Goal: Transaction & Acquisition: Purchase product/service

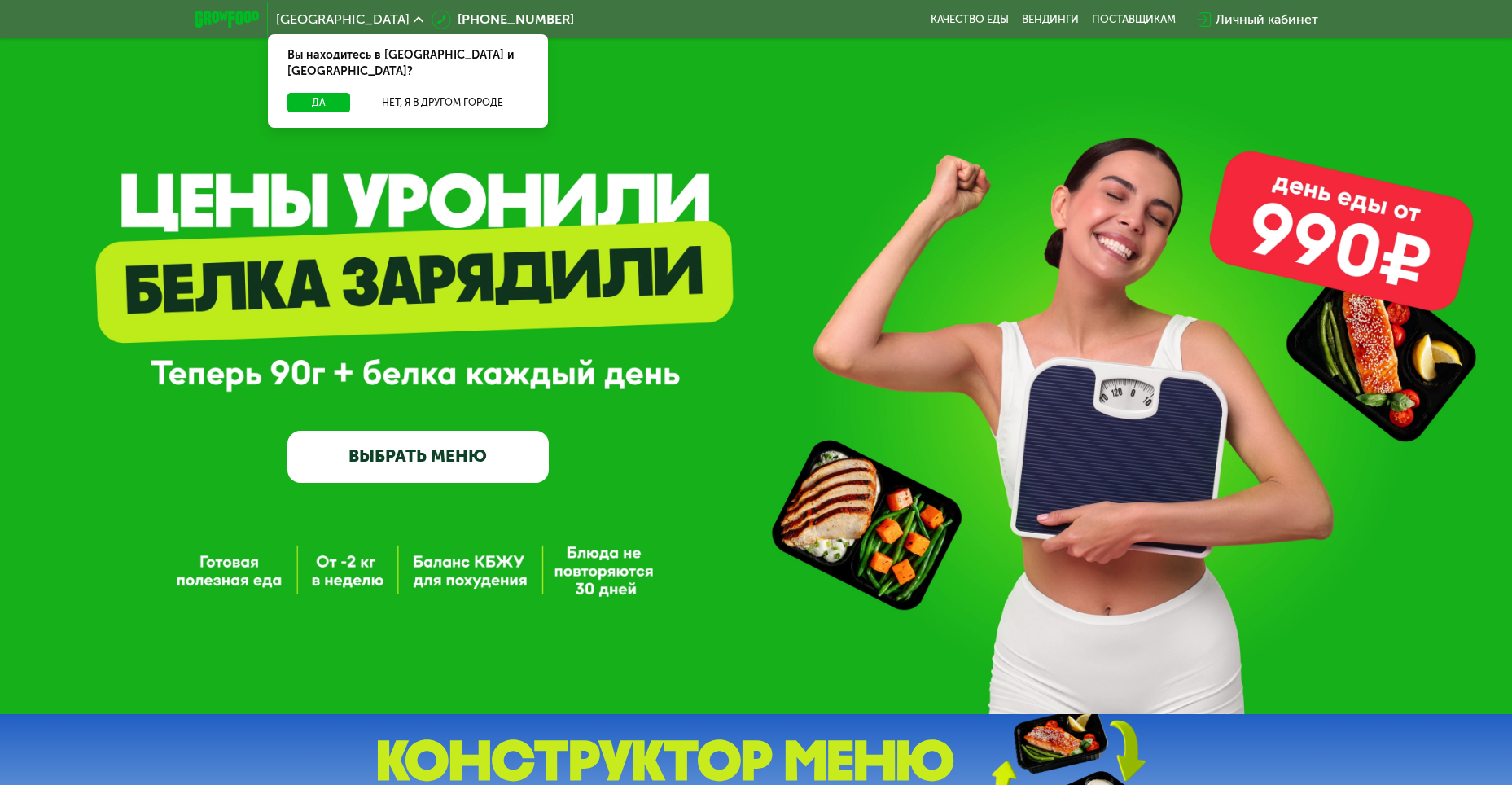
click at [473, 458] on link "ВЫБРАТЬ МЕНЮ" at bounding box center [418, 456] width 262 height 52
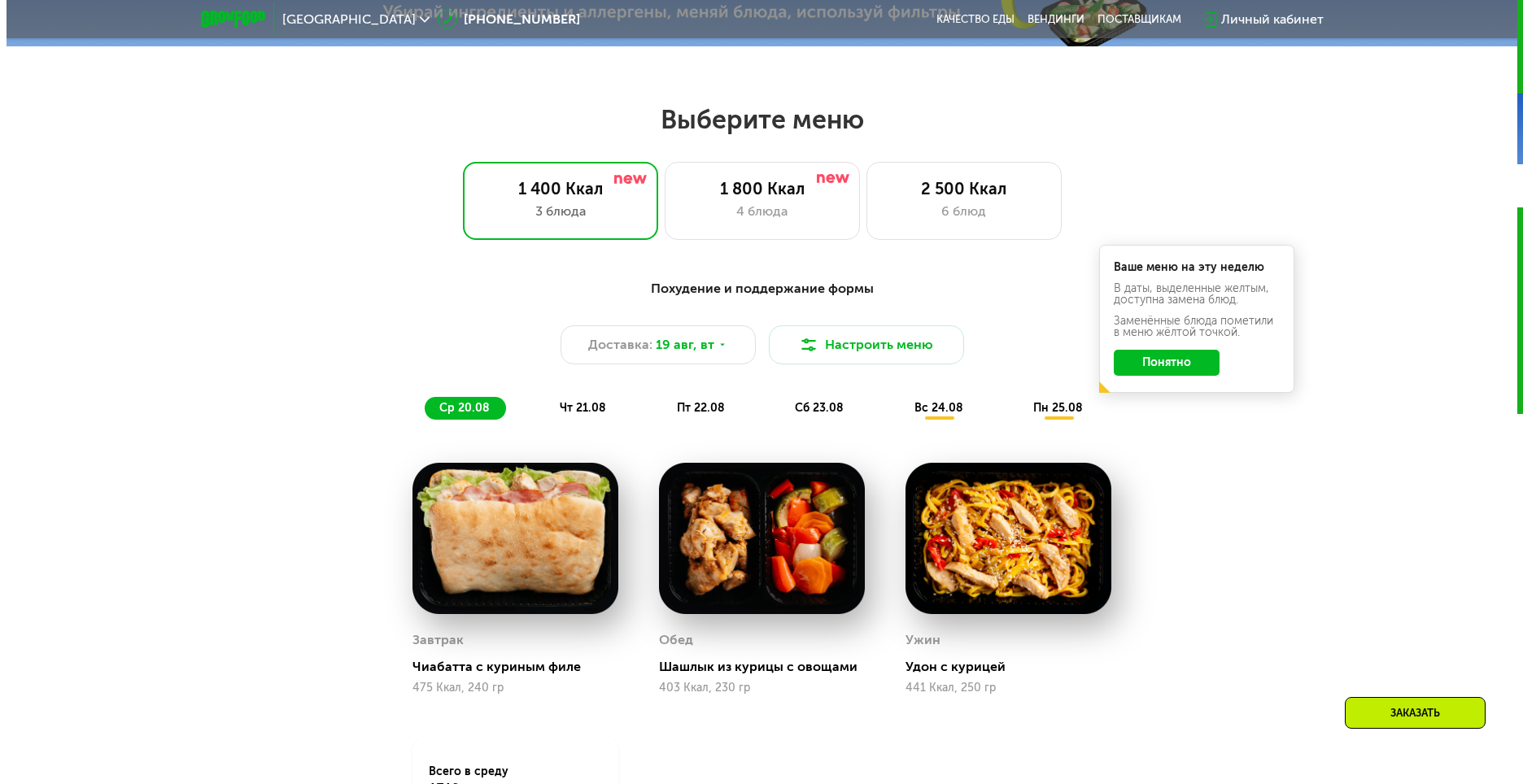
scroll to position [860, 0]
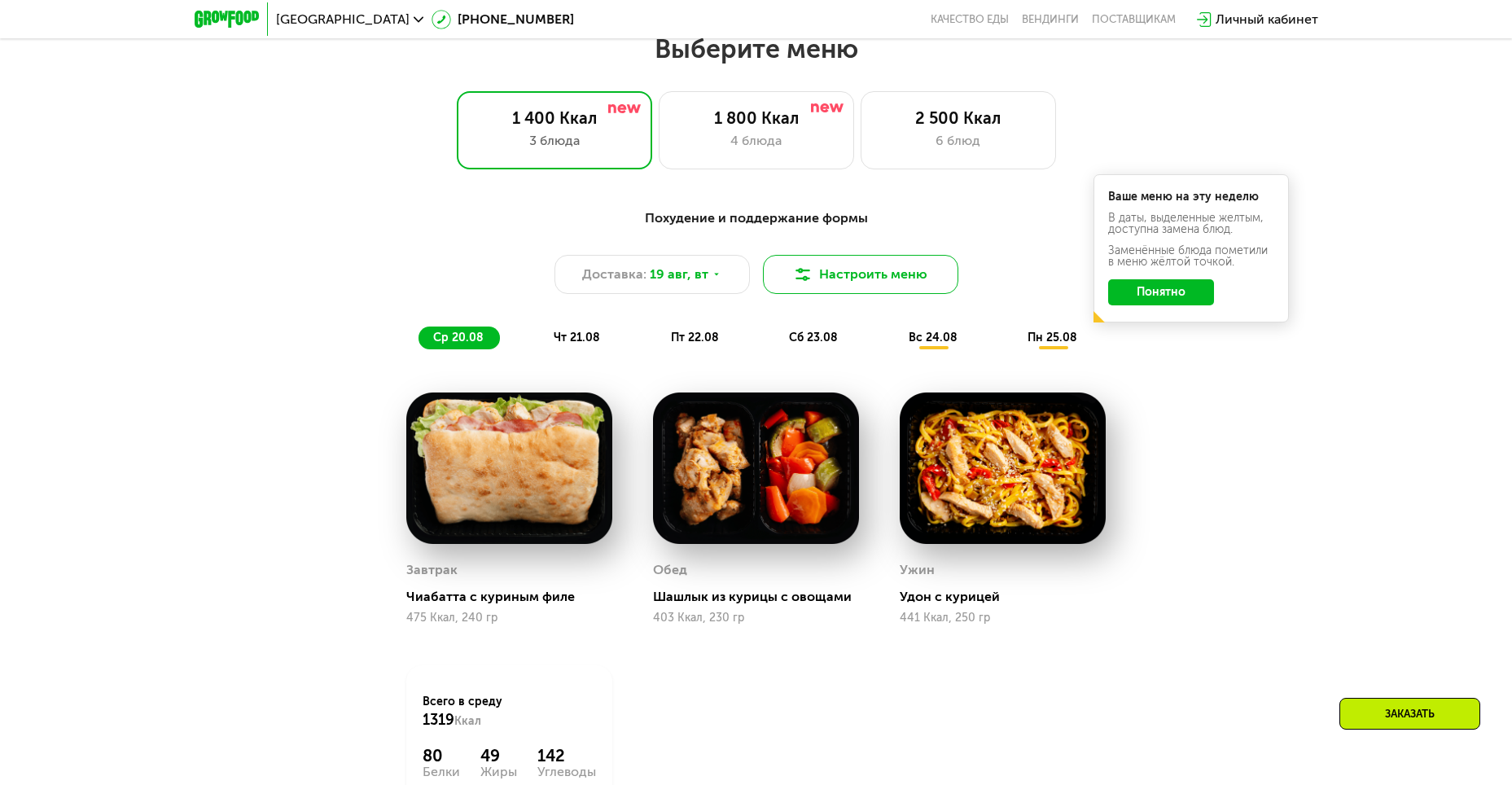
click at [864, 289] on button "Настроить меню" at bounding box center [861, 274] width 196 height 39
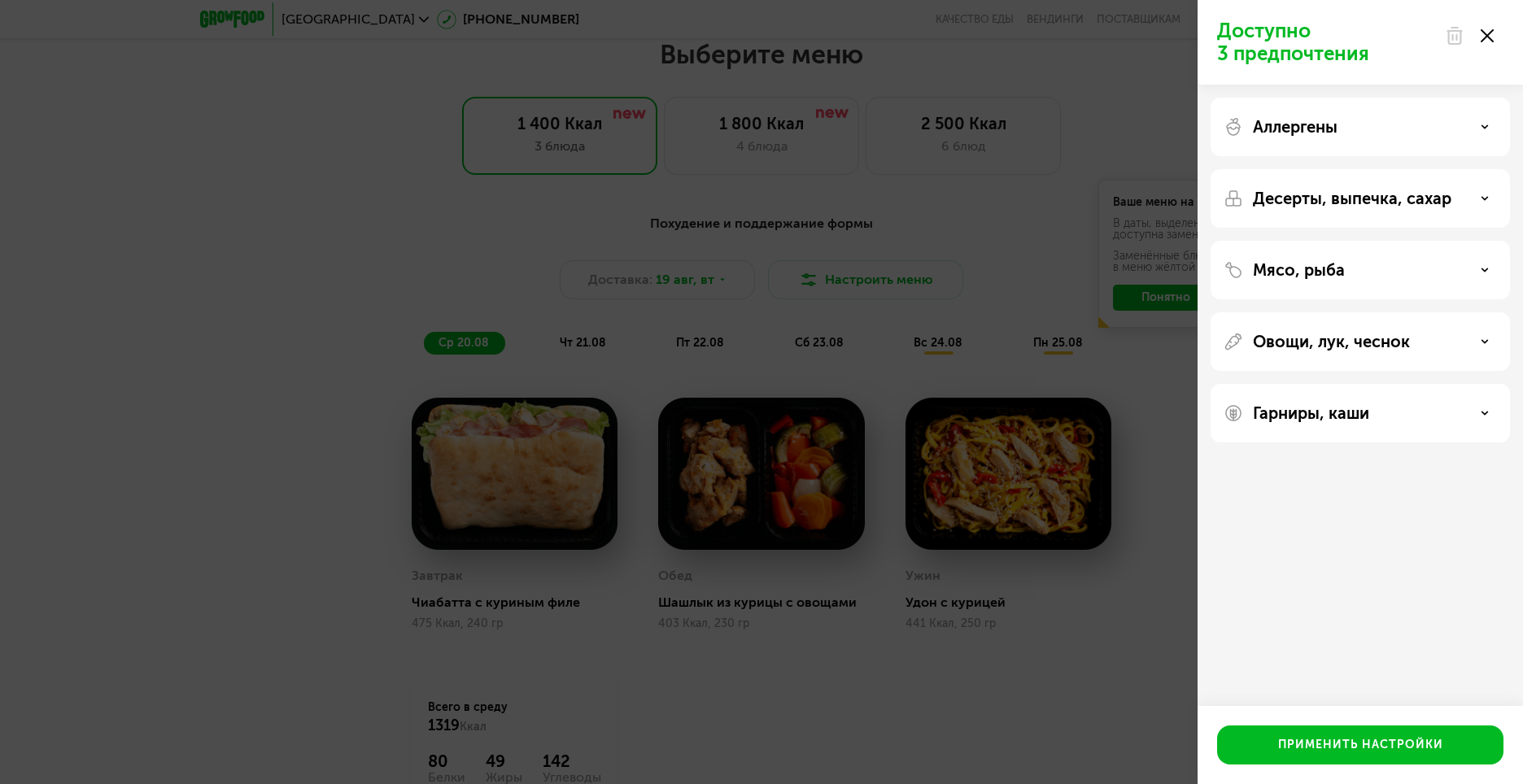
click at [1396, 271] on div "Мясо, рыба" at bounding box center [1360, 270] width 273 height 19
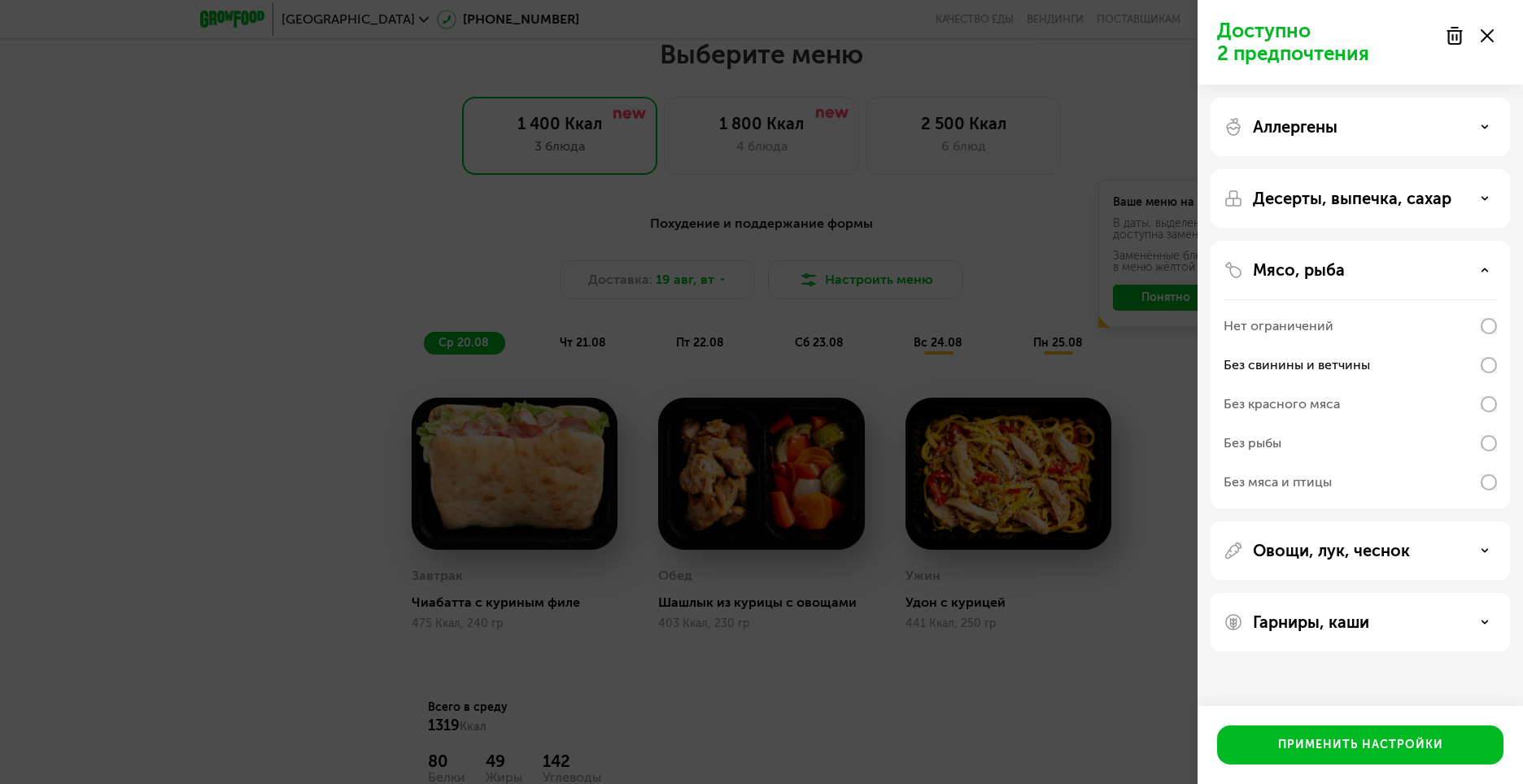
click at [1403, 240] on div "Десерты, выпечка, сахар" at bounding box center [1360, 374] width 299 height 267
click at [1444, 199] on p "Десерты, выпечка, сахар" at bounding box center [1353, 198] width 199 height 19
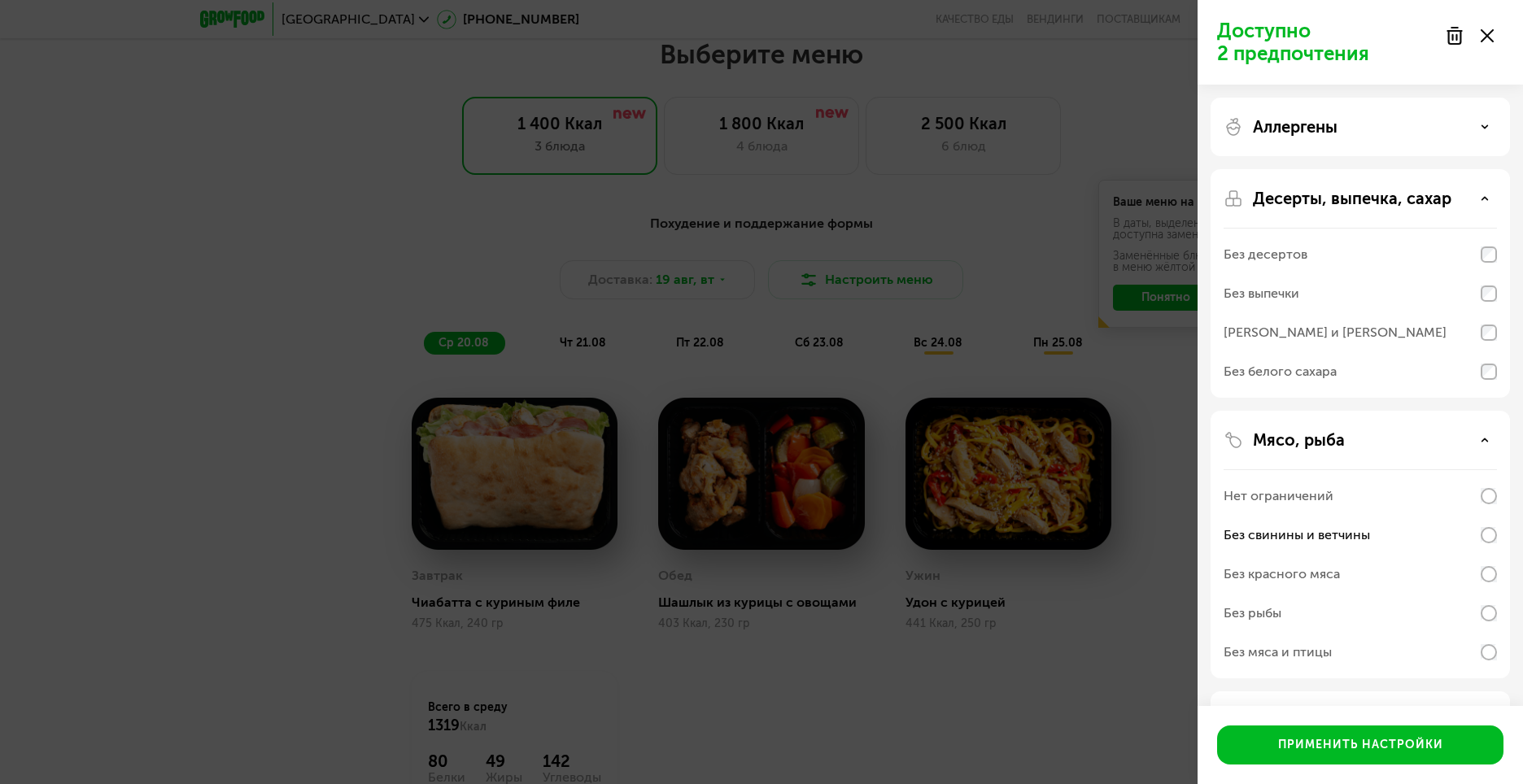
click at [1370, 633] on div "Без белого сахара" at bounding box center [1360, 652] width 273 height 39
click at [1380, 169] on div "Аллергены" at bounding box center [1360, 284] width 299 height 229
click at [1378, 136] on div "Аллергены" at bounding box center [1360, 126] width 273 height 19
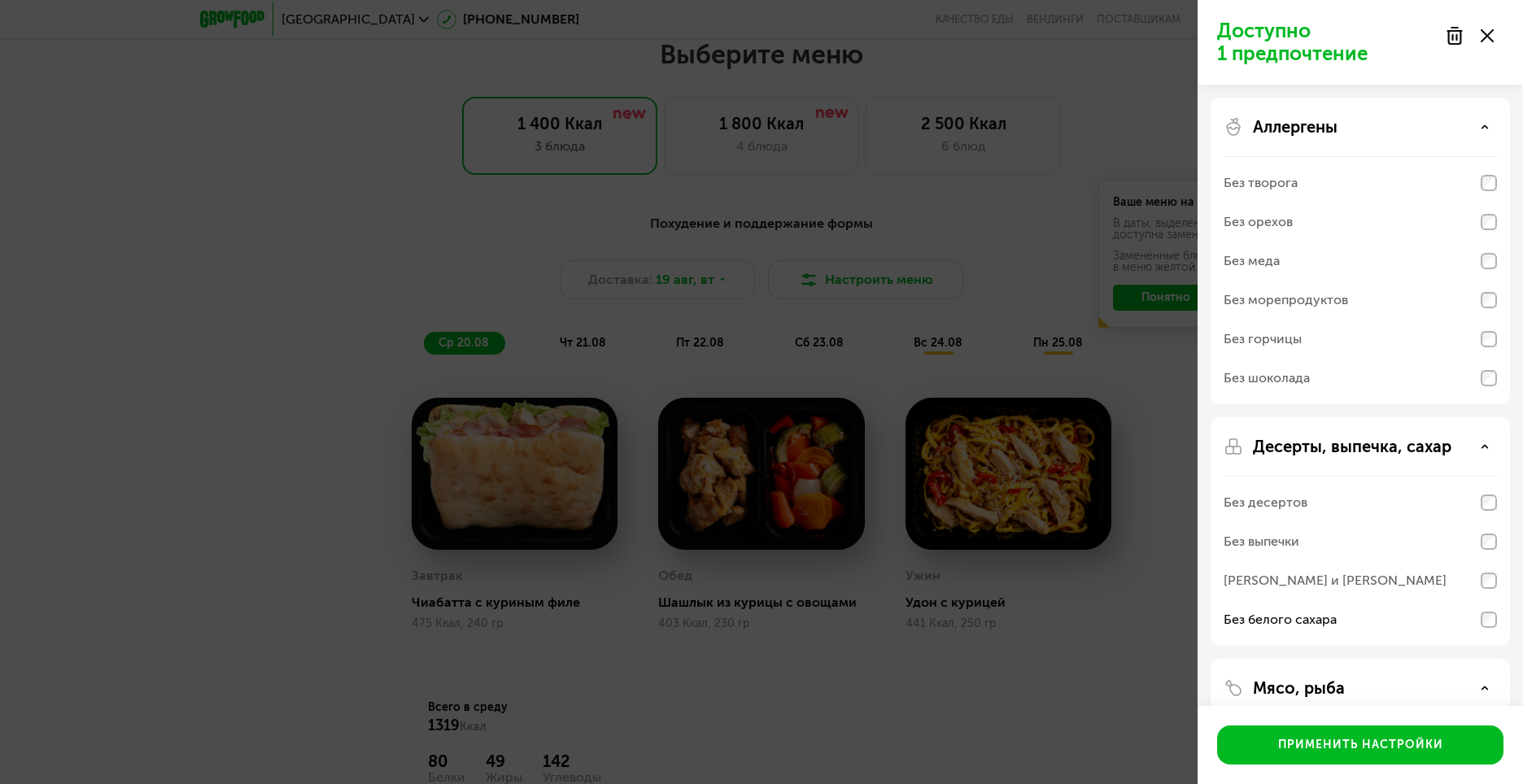
click at [1378, 136] on div "Аллергены" at bounding box center [1360, 126] width 273 height 19
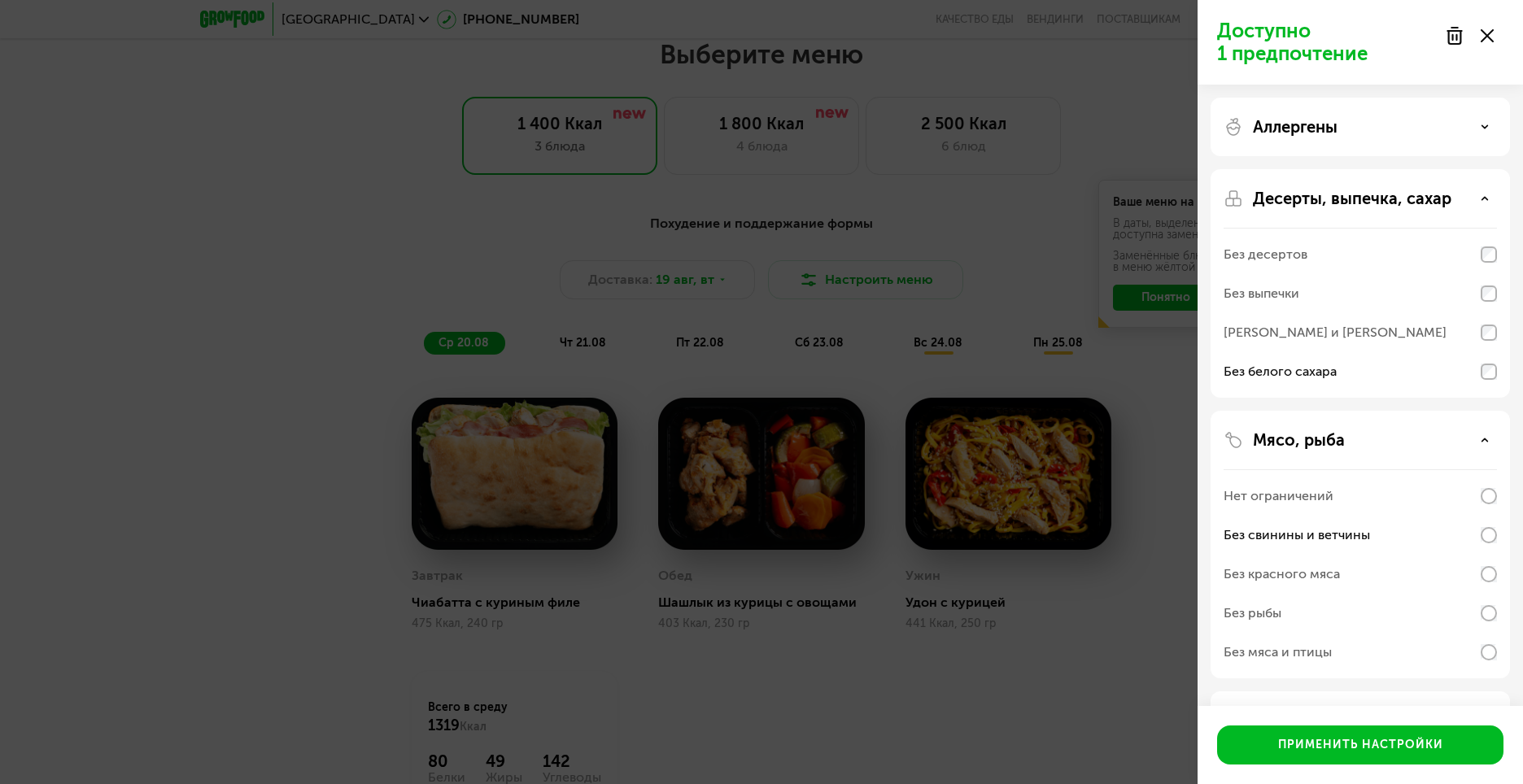
click at [1457, 206] on div "Десерты, выпечка, сахар" at bounding box center [1360, 198] width 273 height 19
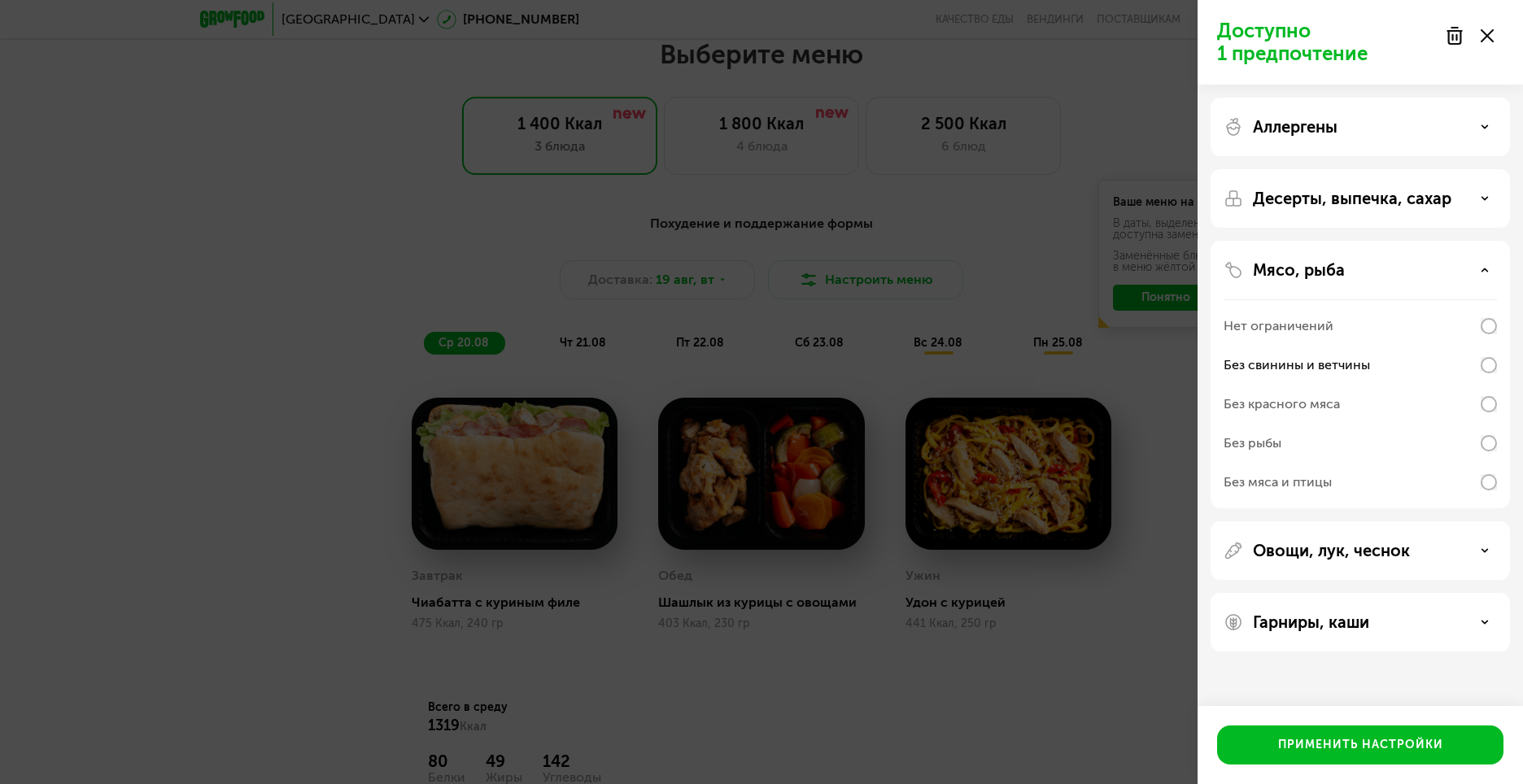
click at [1452, 521] on div "Мясо, рыба Нет ограничений Без свинины и ветчины Без красного мяса Без рыбы Без…" at bounding box center [1360, 550] width 299 height 58
click at [1445, 279] on div "Мясо, рыба" at bounding box center [1360, 270] width 273 height 19
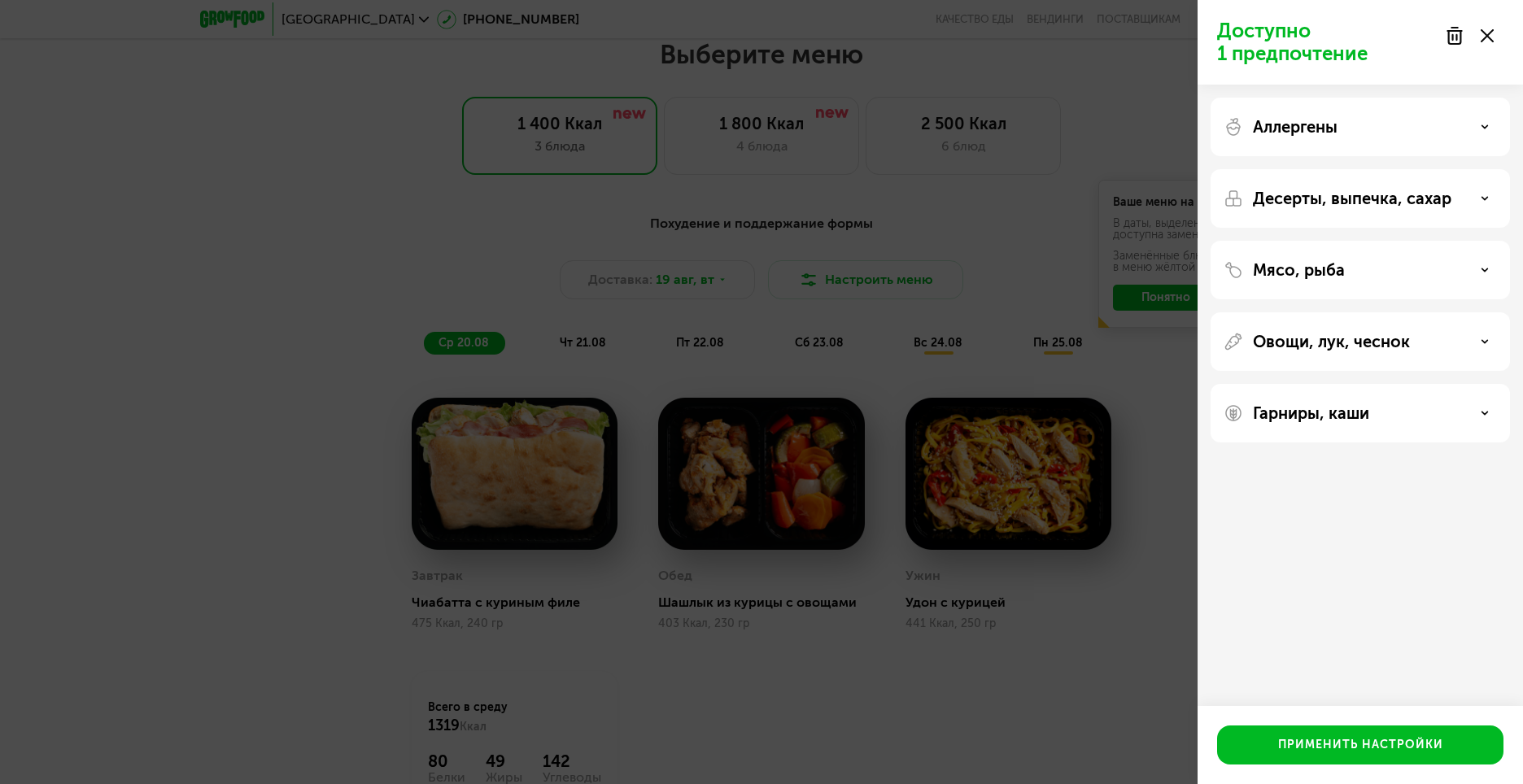
click at [1437, 384] on div "Овощи, лук, чеснок" at bounding box center [1360, 413] width 299 height 58
click at [1435, 341] on div "Овощи, лук, чеснок" at bounding box center [1360, 341] width 273 height 19
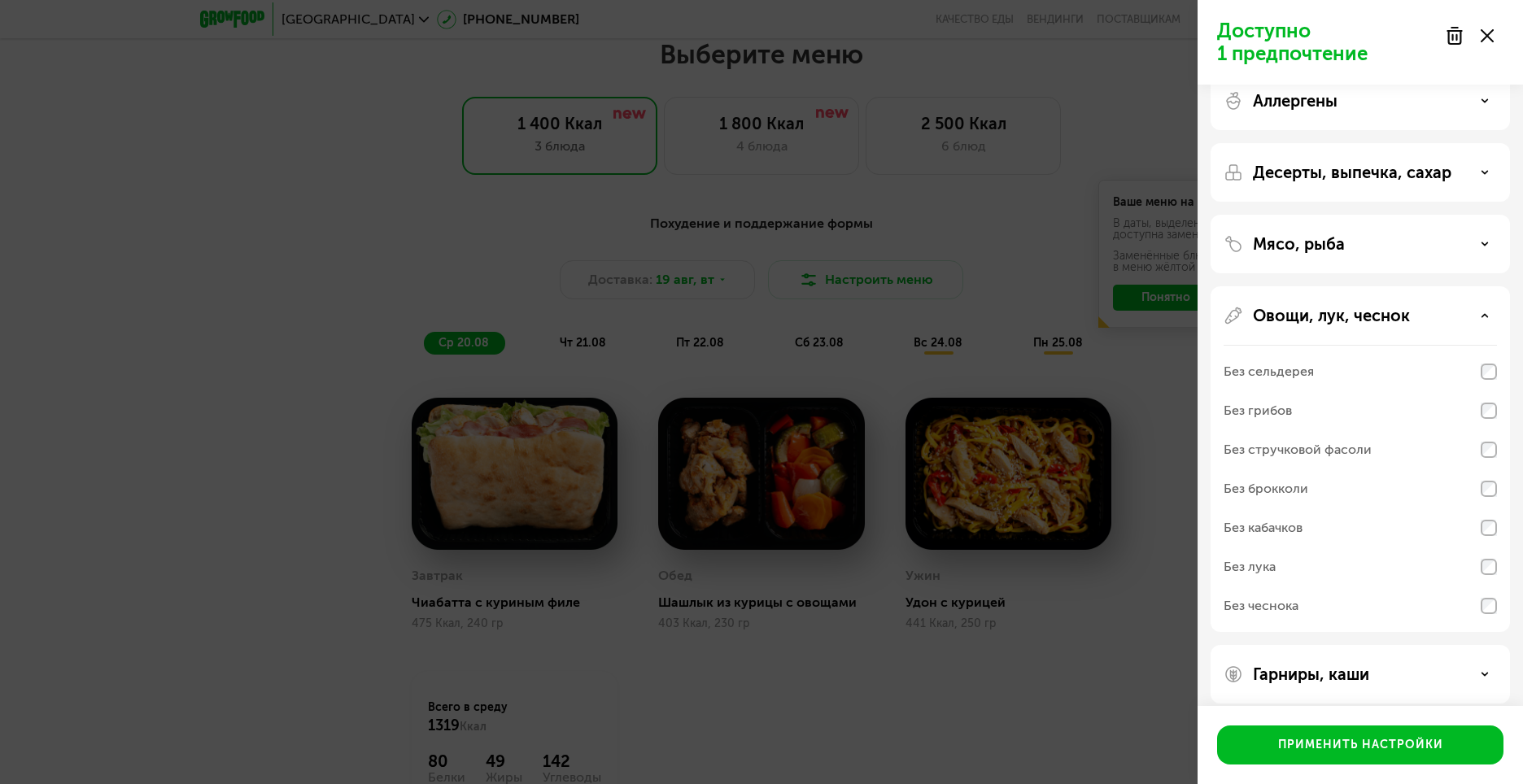
scroll to position [40, 0]
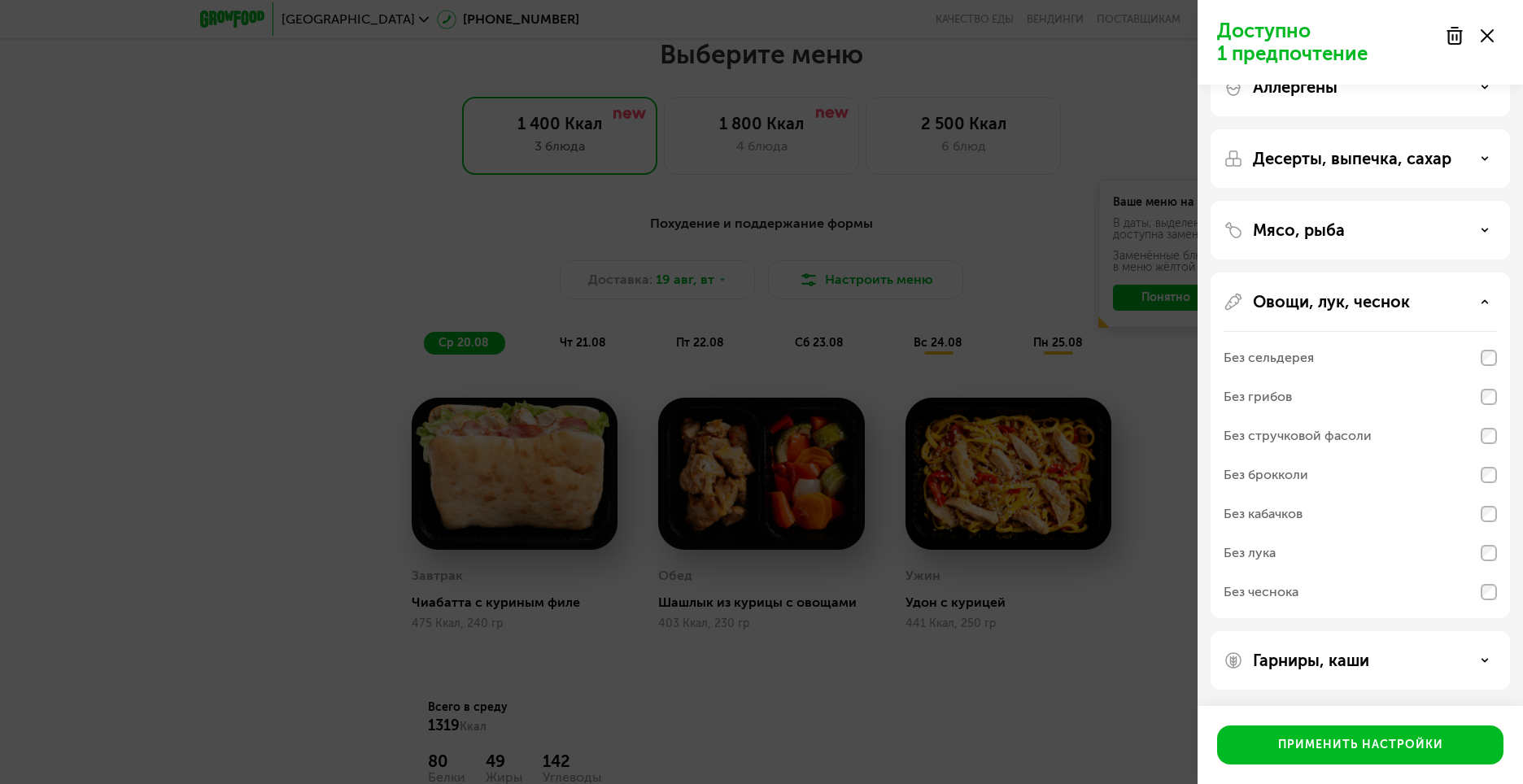
click at [1356, 655] on p "Гарниры, каши" at bounding box center [1311, 660] width 116 height 19
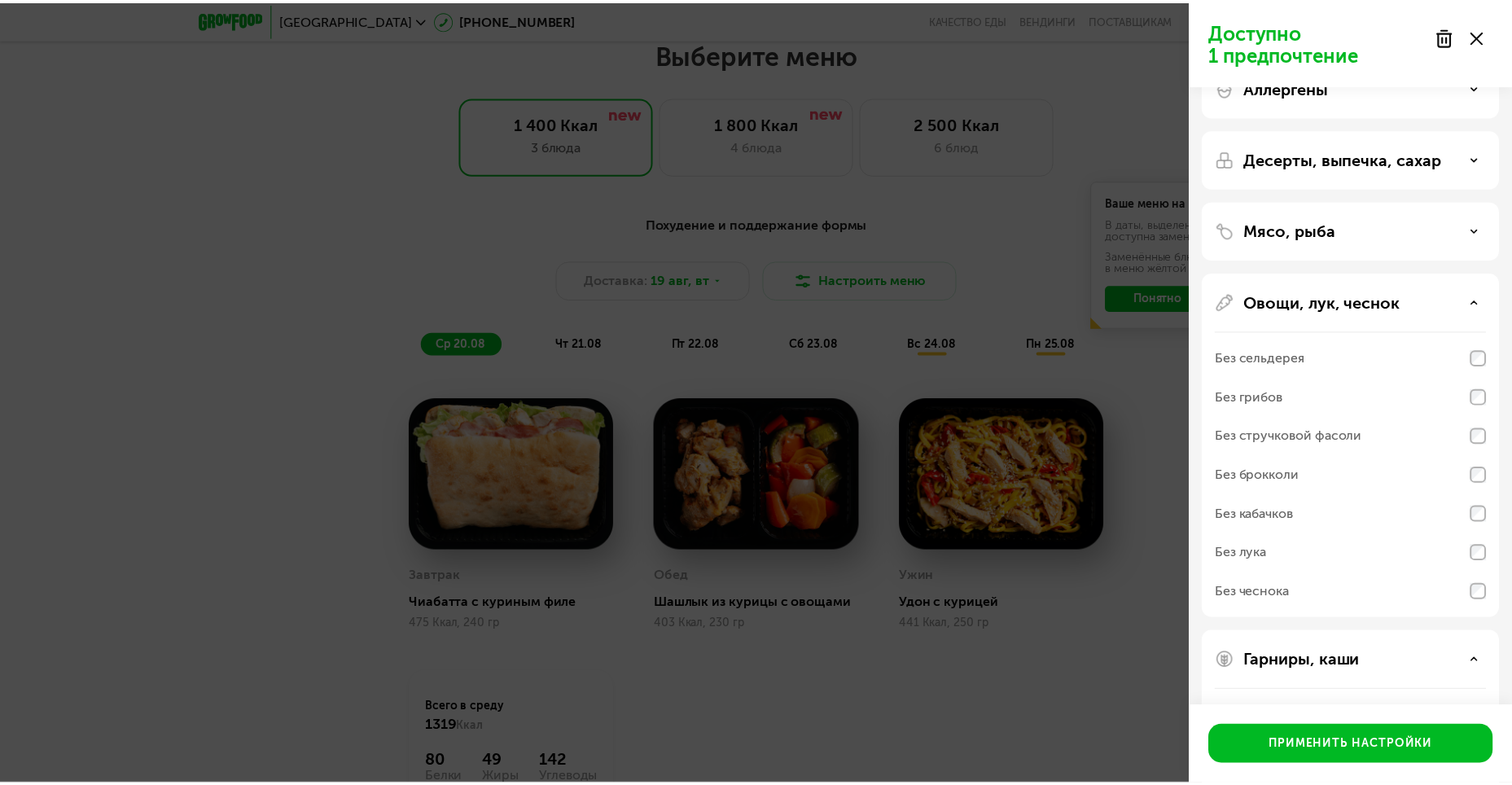
scroll to position [249, 0]
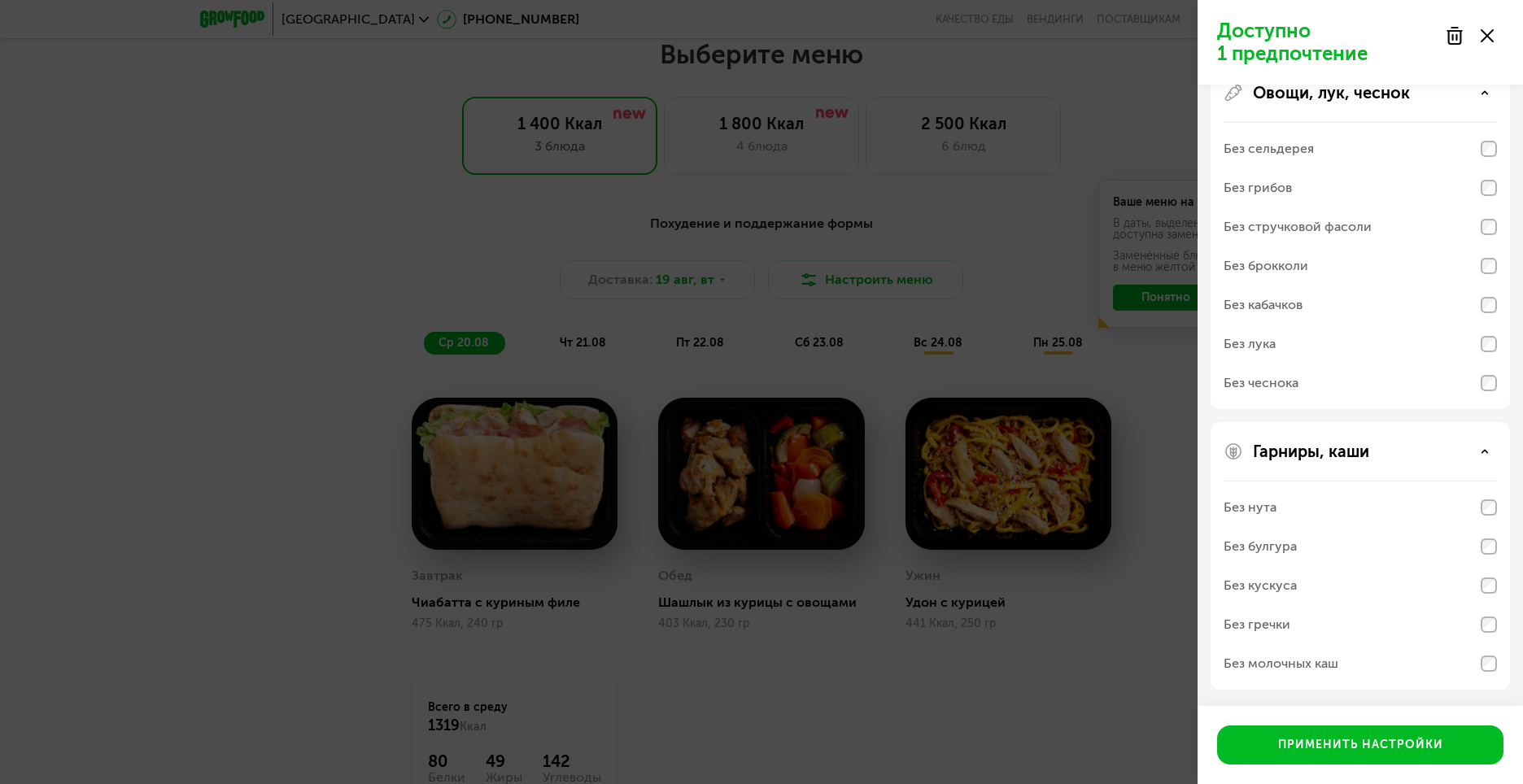
click at [1362, 504] on div "Без нута" at bounding box center [1360, 507] width 273 height 39
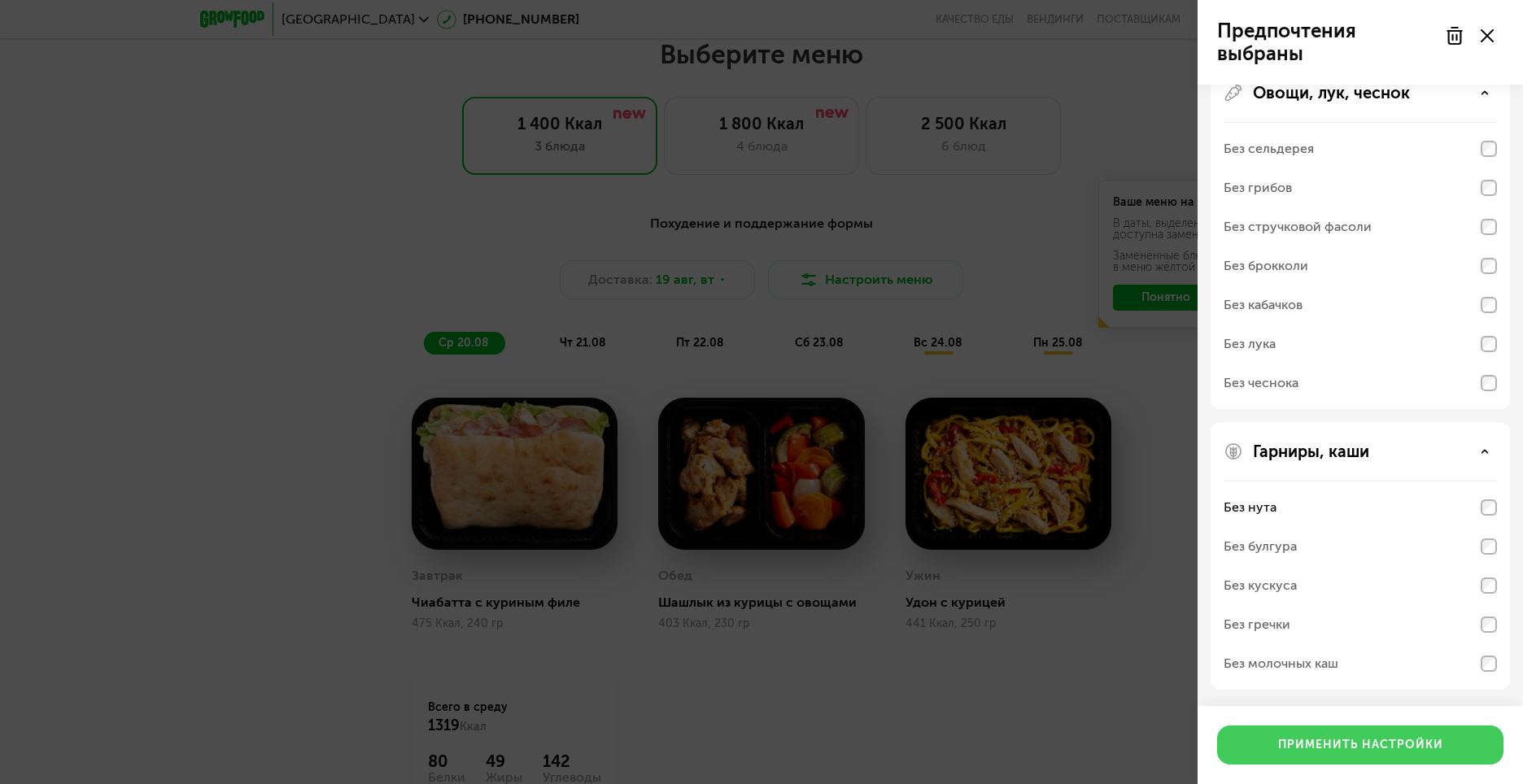
click at [1303, 756] on button "Применить настройки" at bounding box center [1360, 745] width 287 height 39
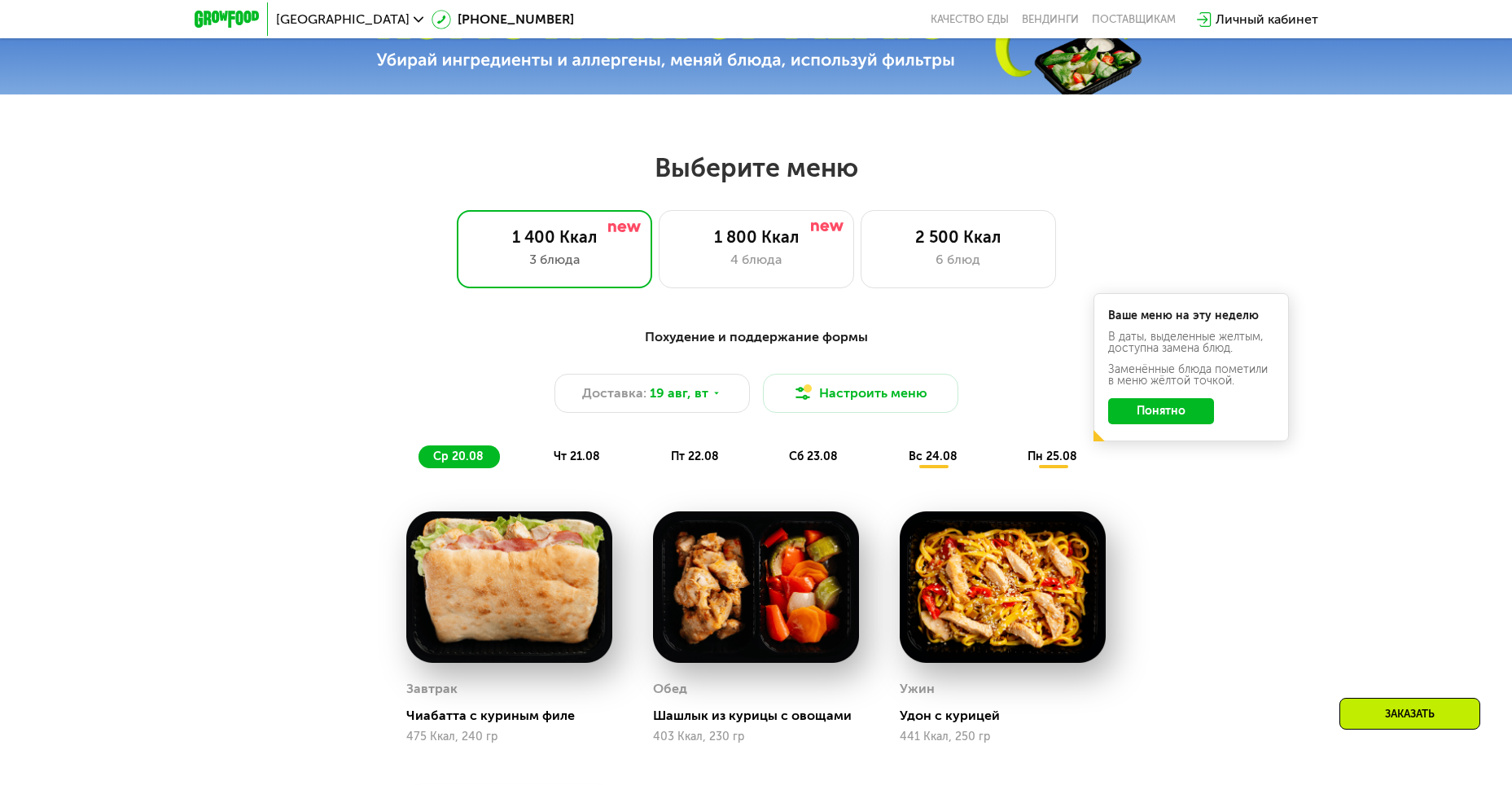
scroll to position [779, 0]
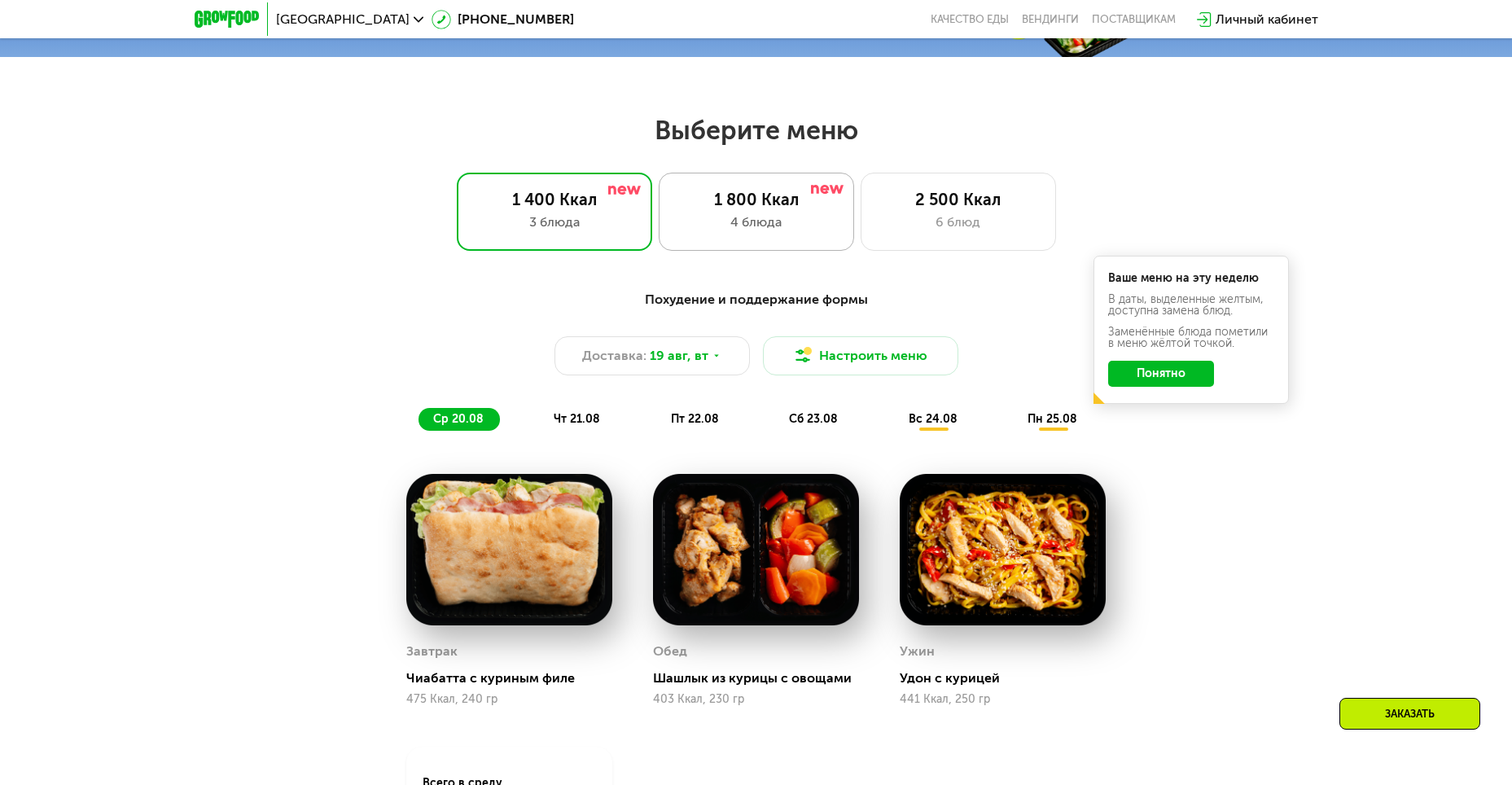
click at [803, 232] on div "4 блюда" at bounding box center [756, 222] width 161 height 19
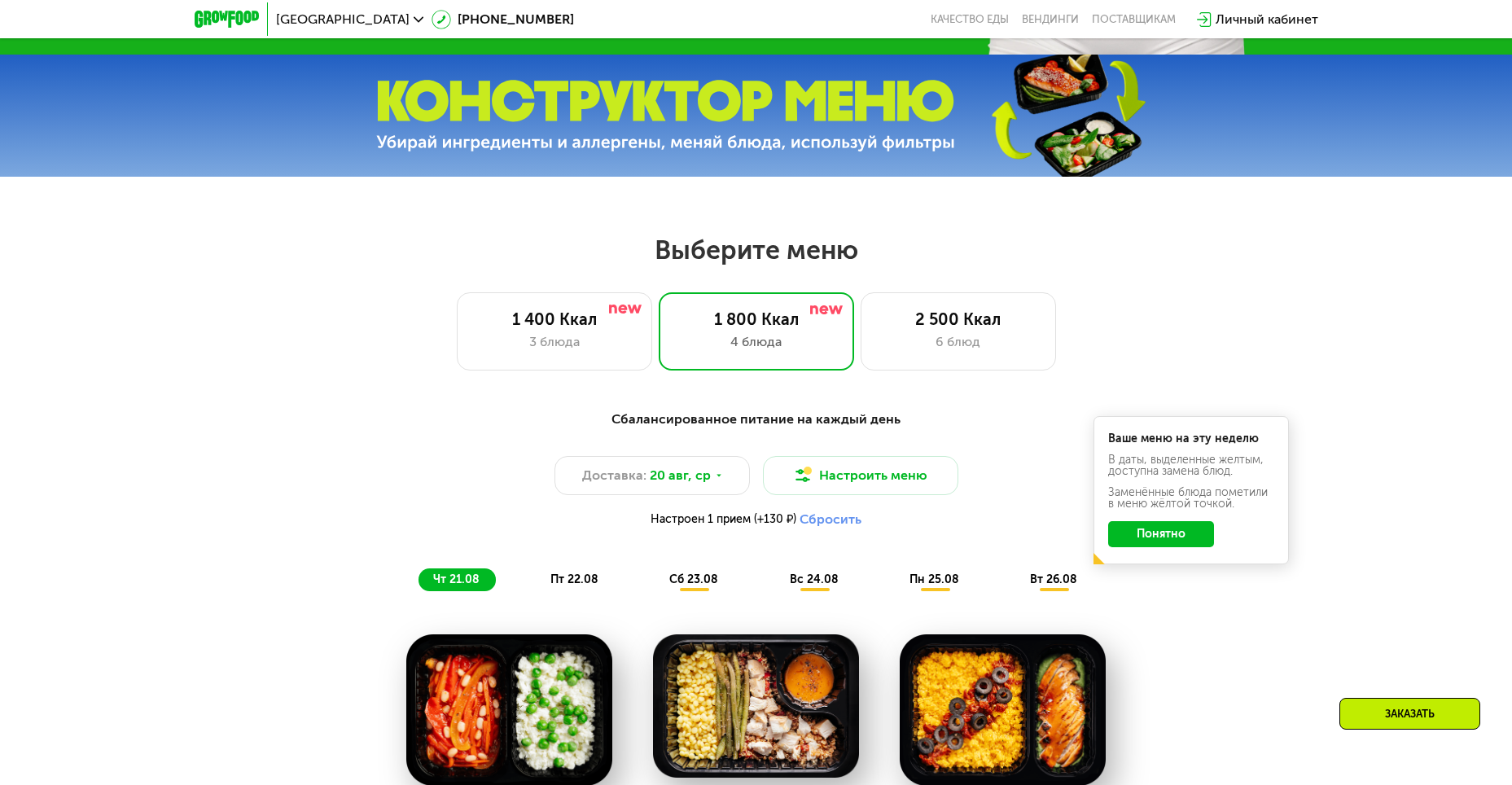
scroll to position [616, 0]
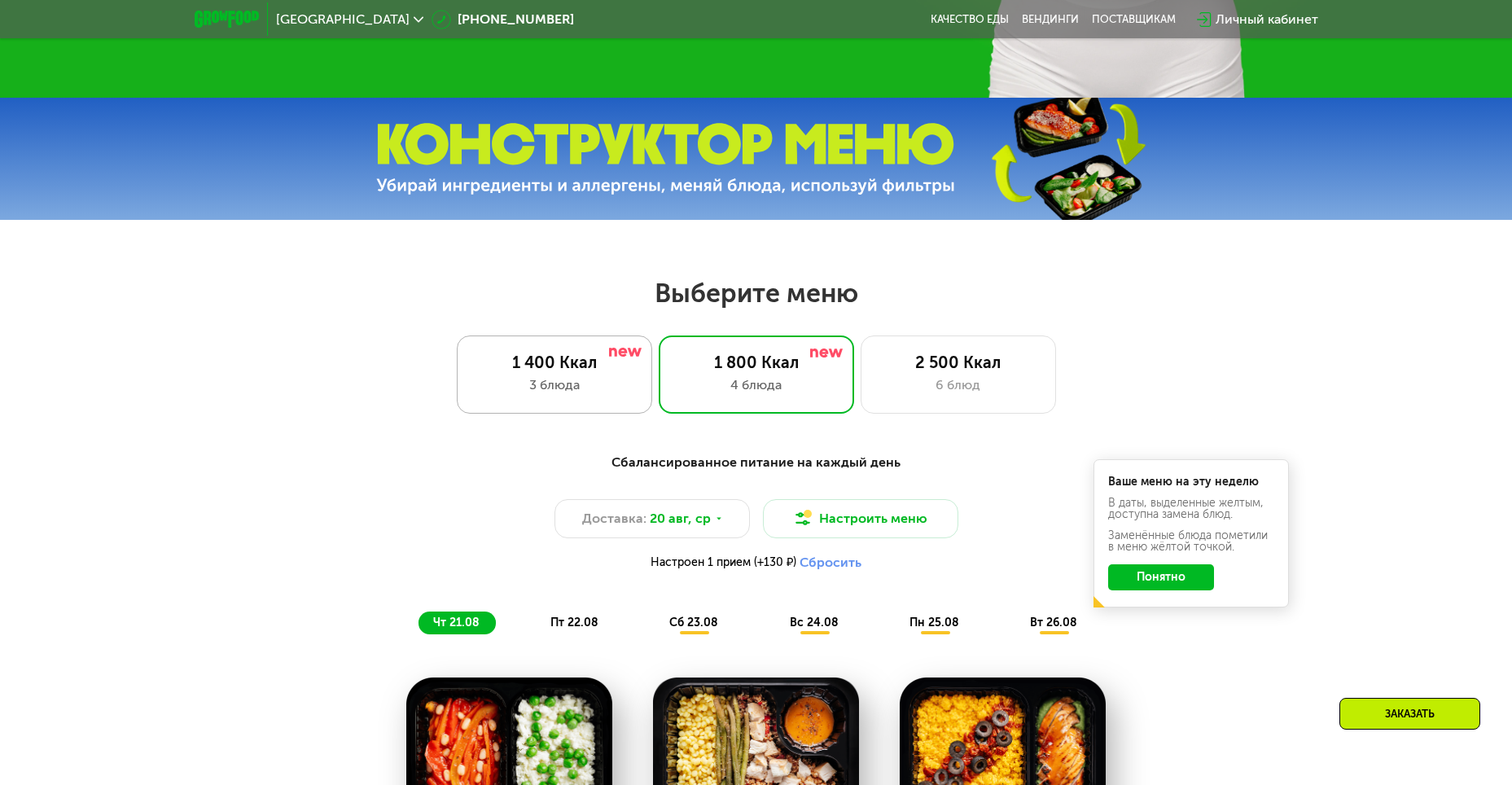
click at [659, 345] on div "1 400 Ккал 3 блюда" at bounding box center [756, 375] width 196 height 79
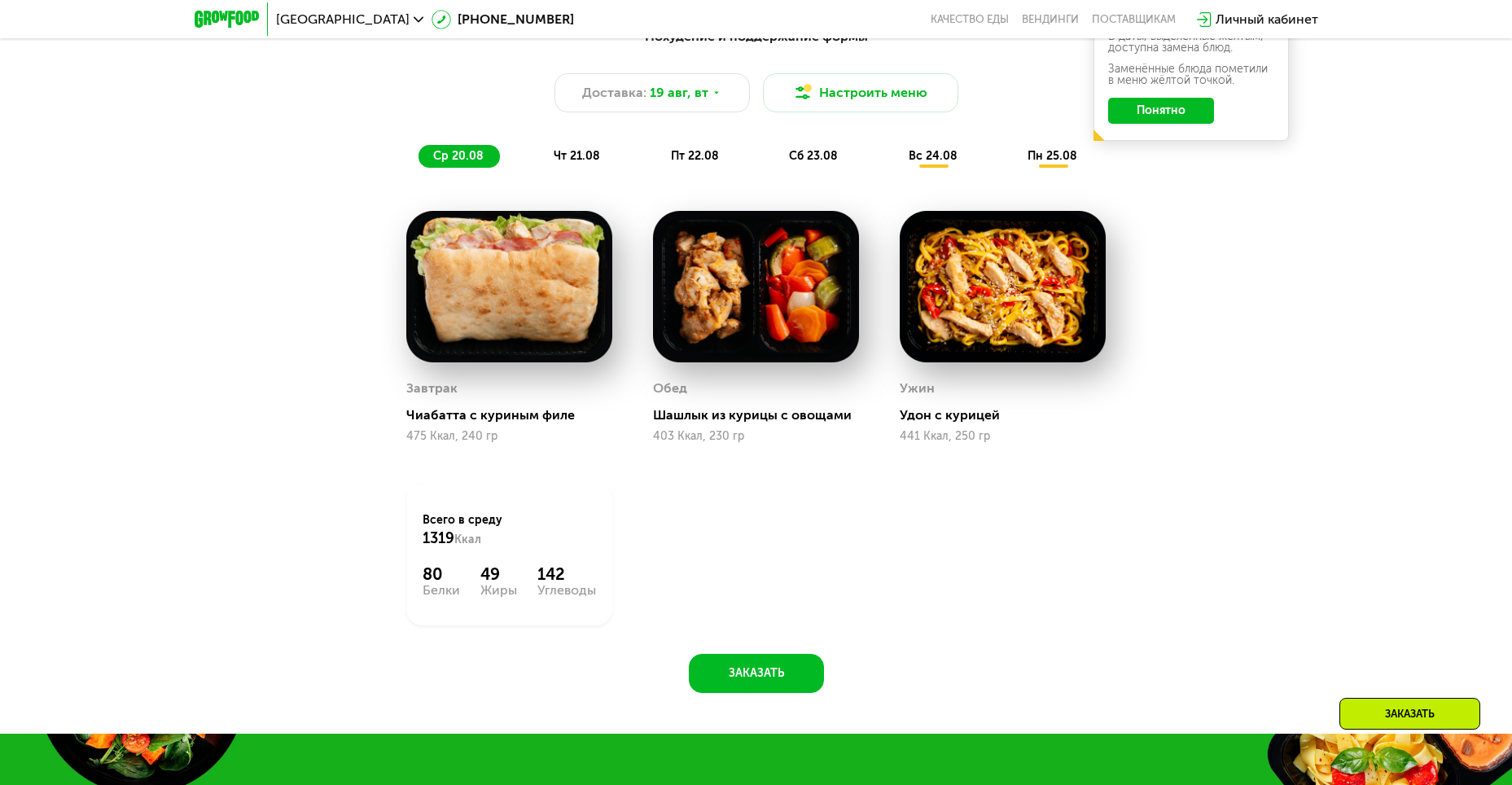
scroll to position [942, 0]
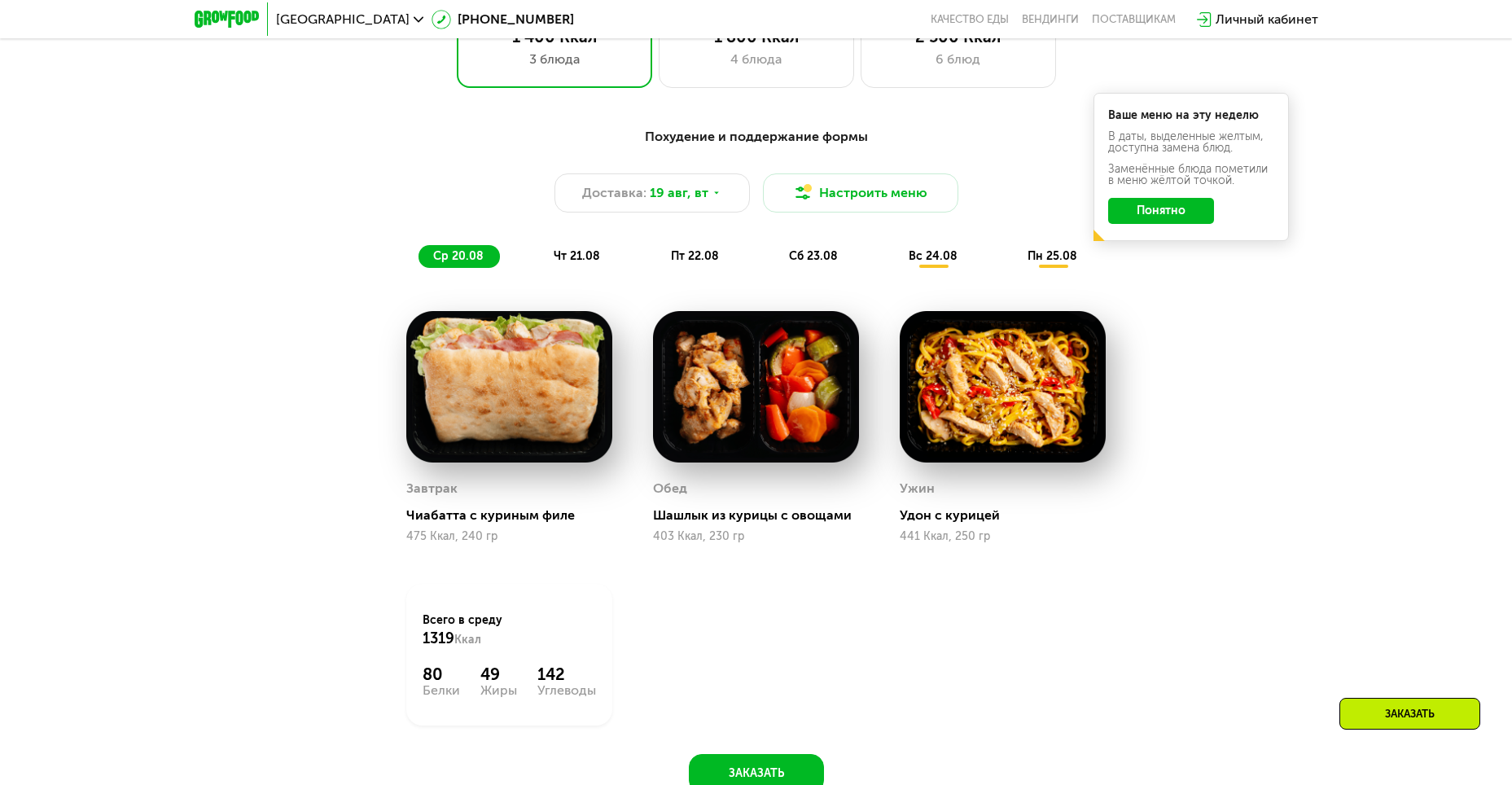
click at [557, 263] on span "чт 21.08" at bounding box center [577, 256] width 47 height 14
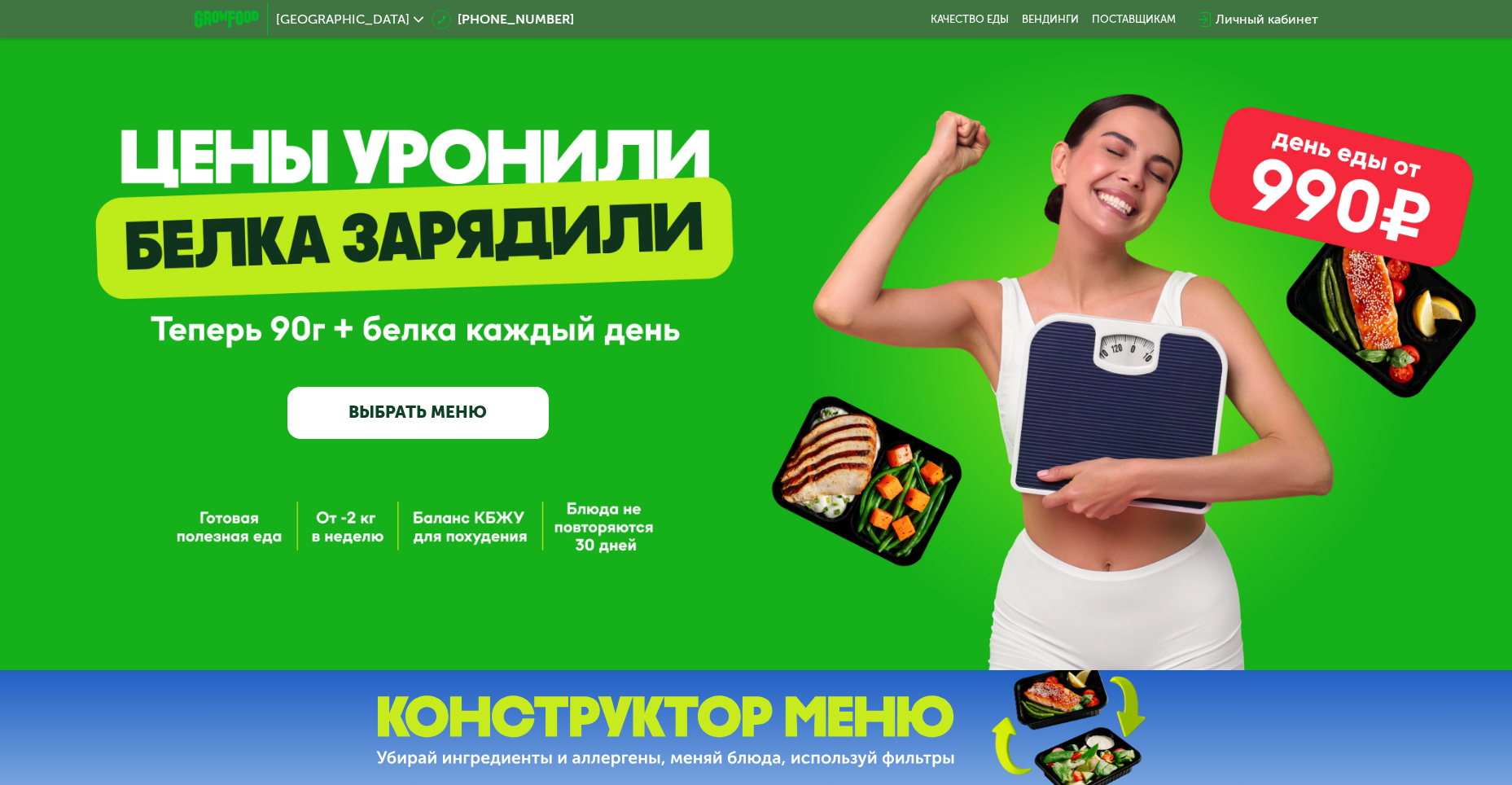
scroll to position [0, 0]
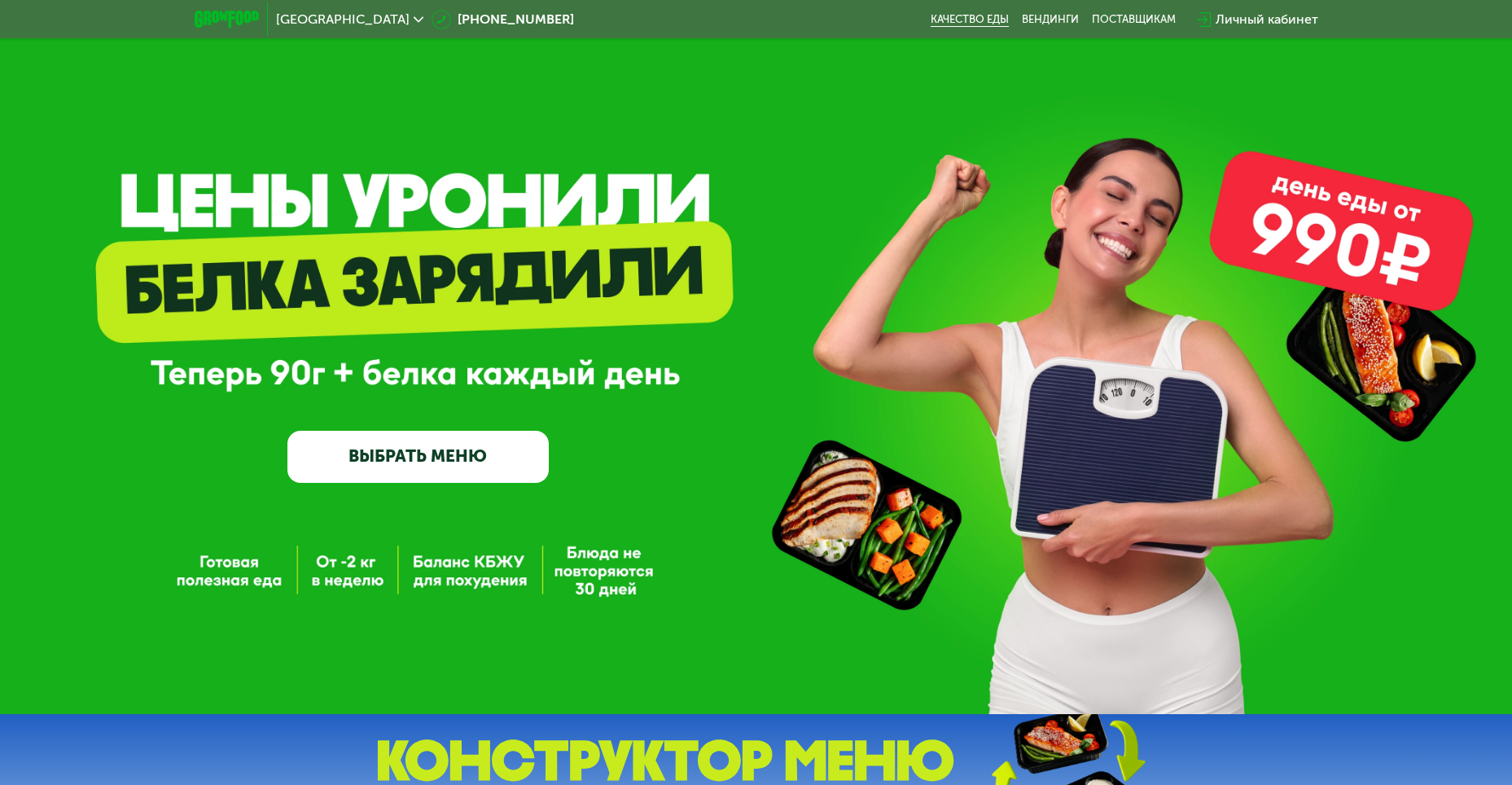
click at [951, 16] on link "Качество еды" at bounding box center [970, 20] width 79 height 13
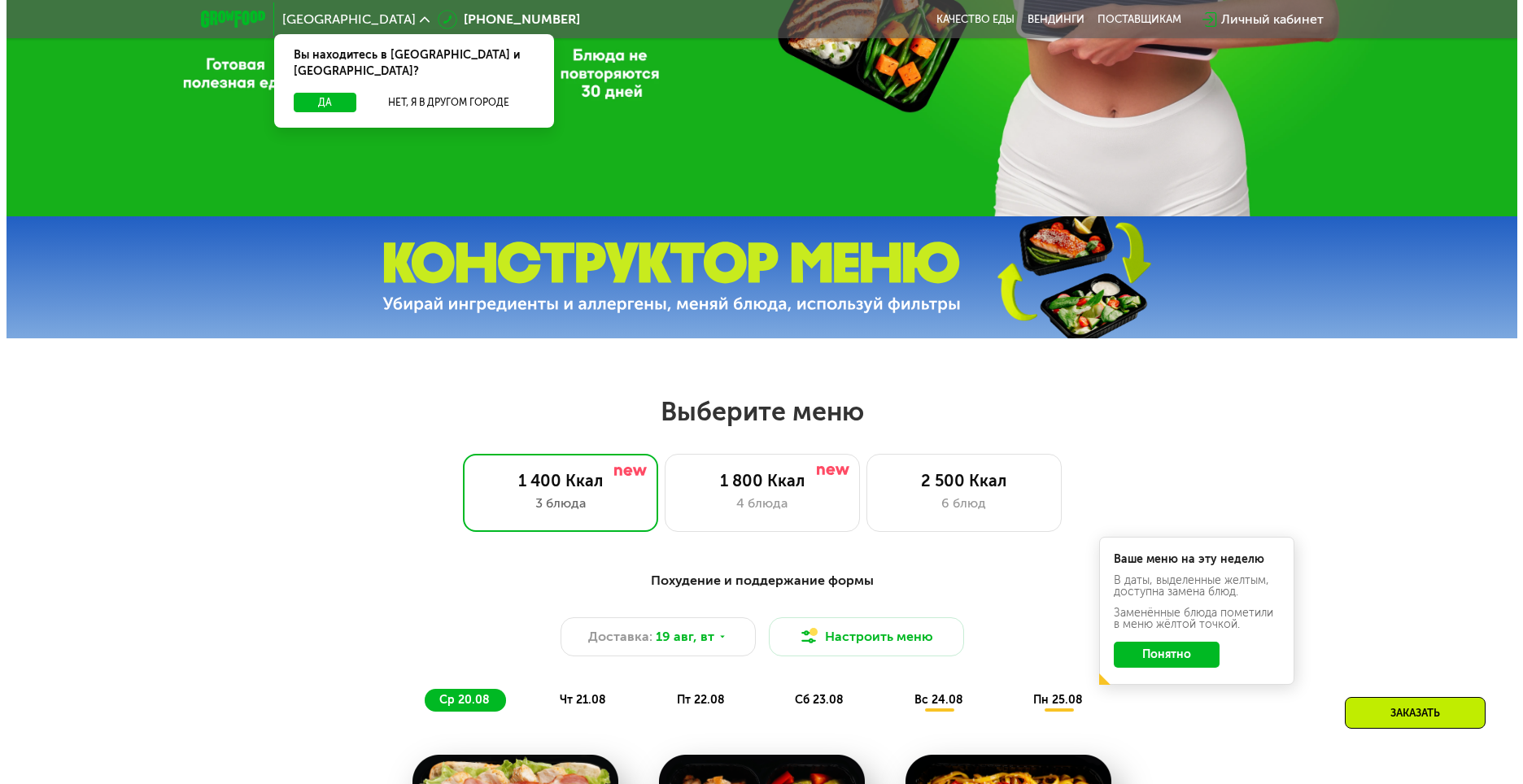
scroll to position [650, 0]
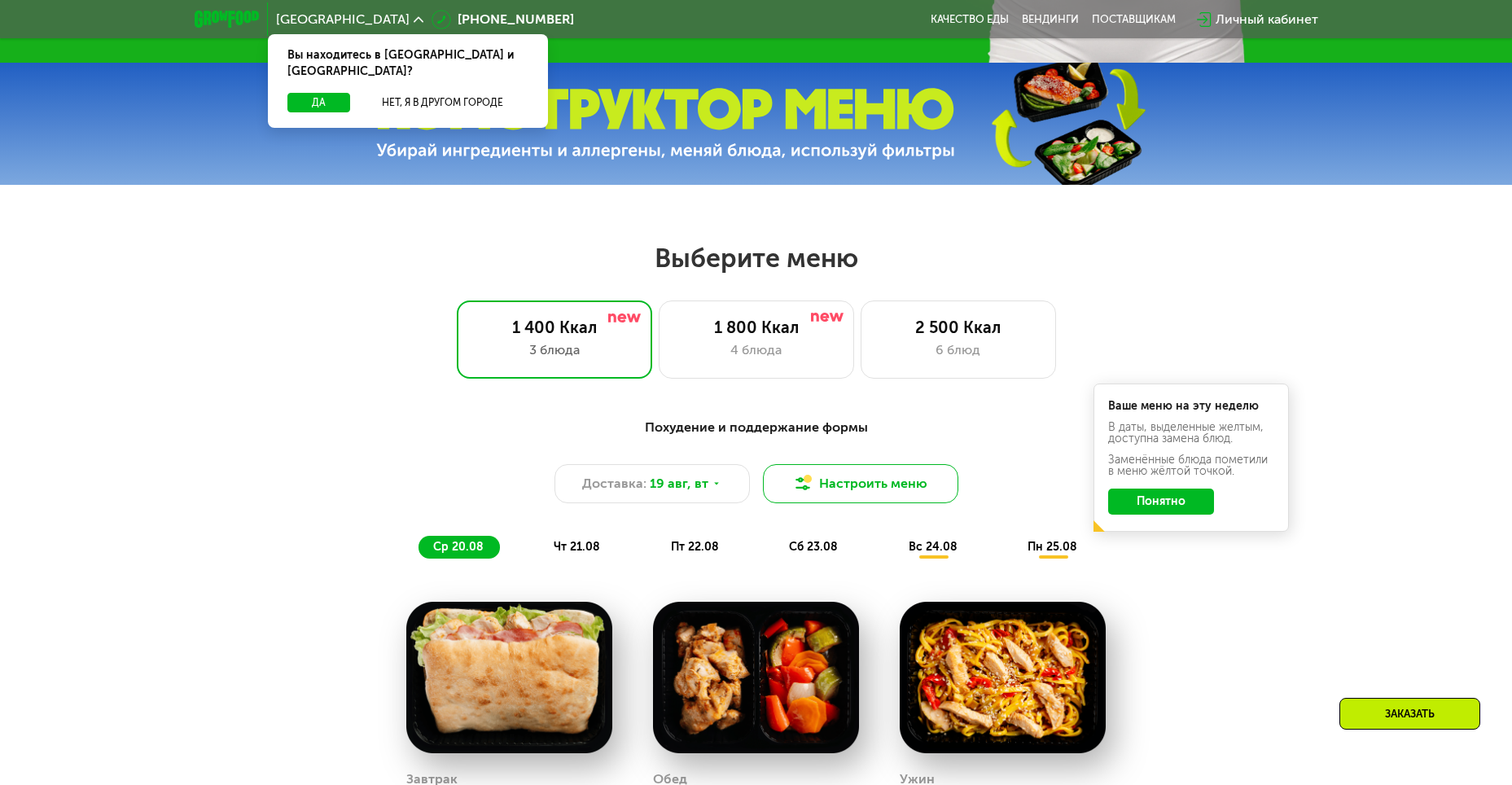
click at [888, 503] on button "Настроить меню" at bounding box center [861, 483] width 196 height 39
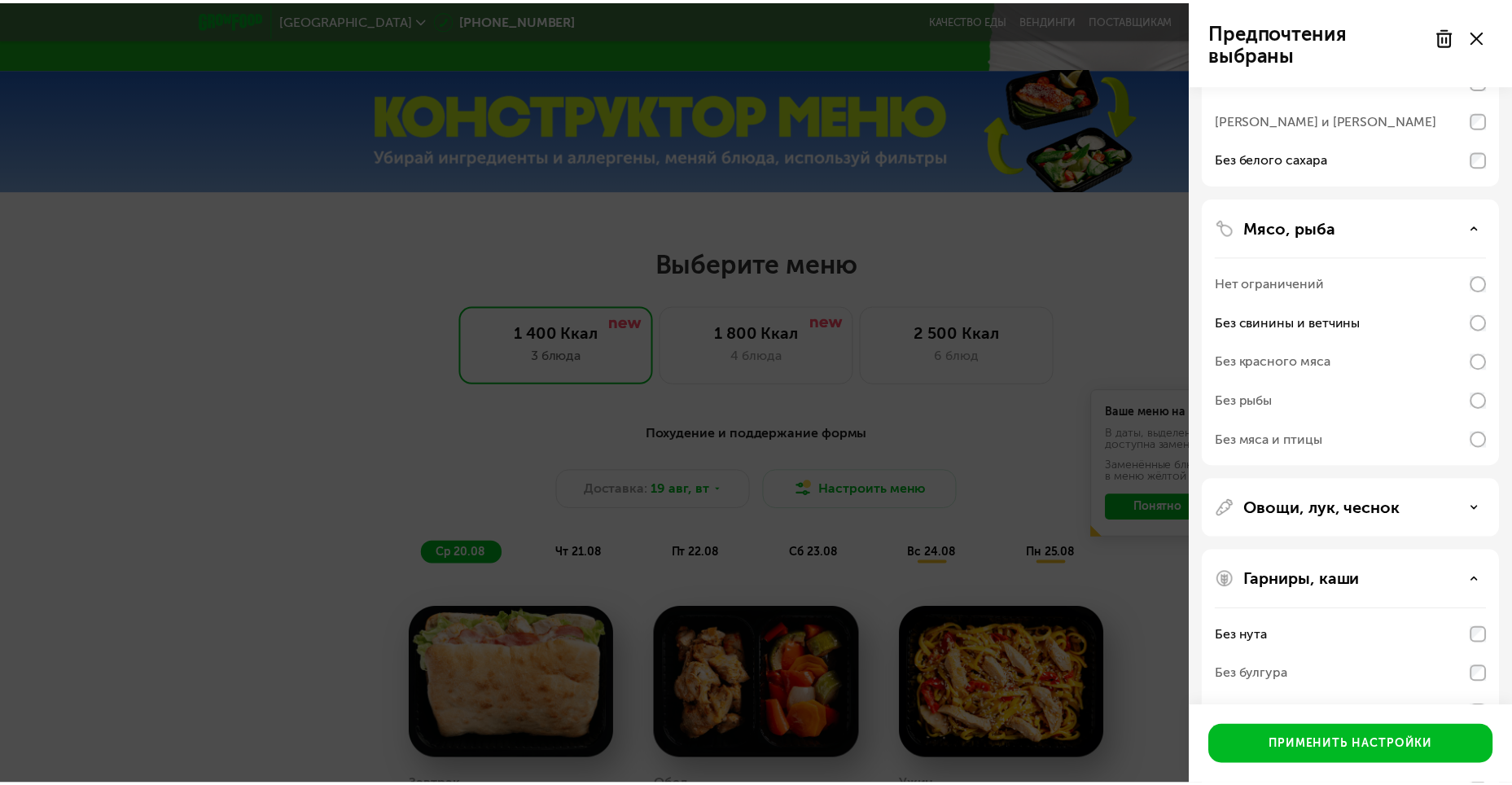
scroll to position [341, 0]
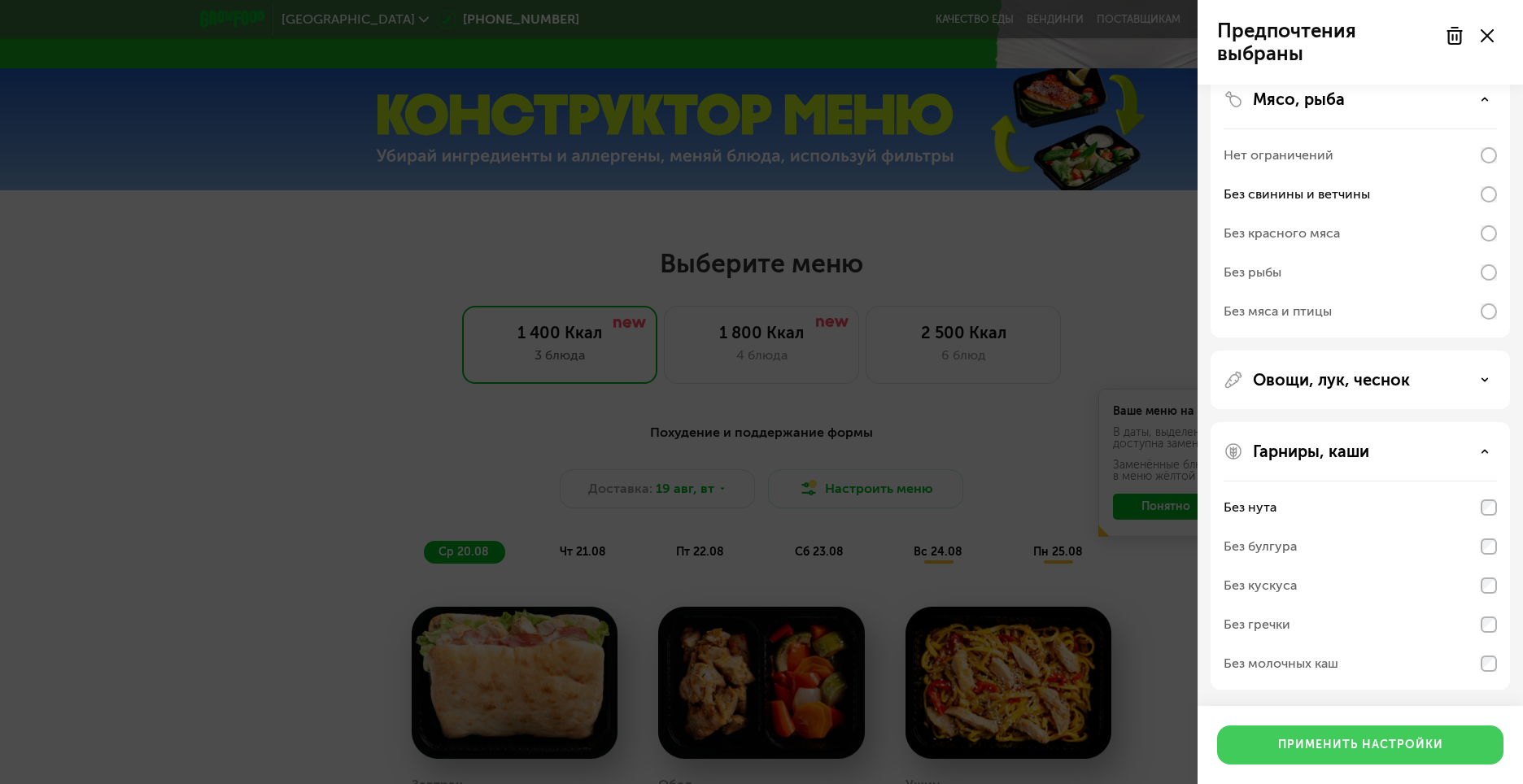
click at [1315, 741] on div "Применить настройки" at bounding box center [1361, 745] width 165 height 16
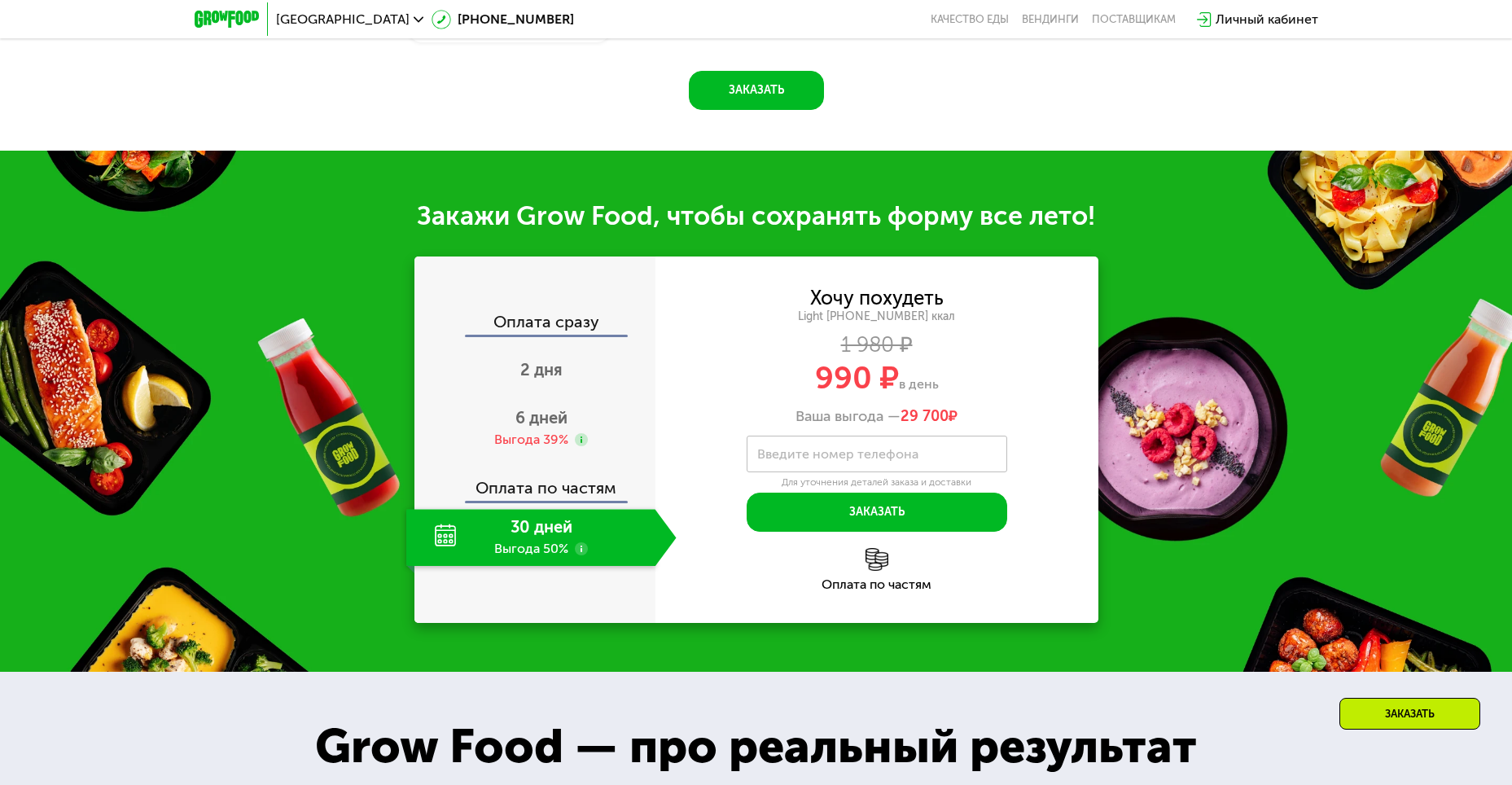
scroll to position [1629, 0]
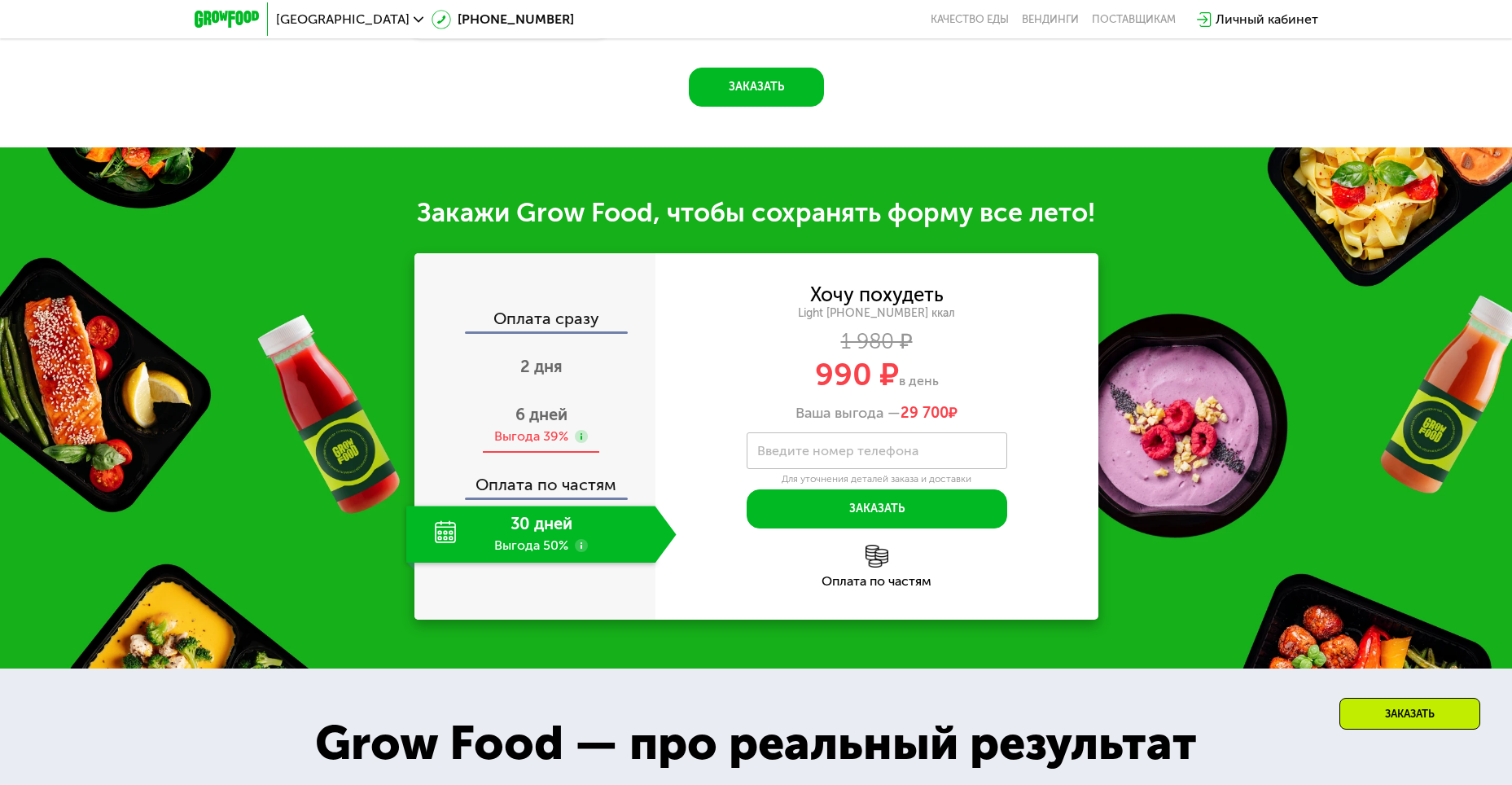
click at [541, 420] on span "6 дней" at bounding box center [542, 414] width 52 height 19
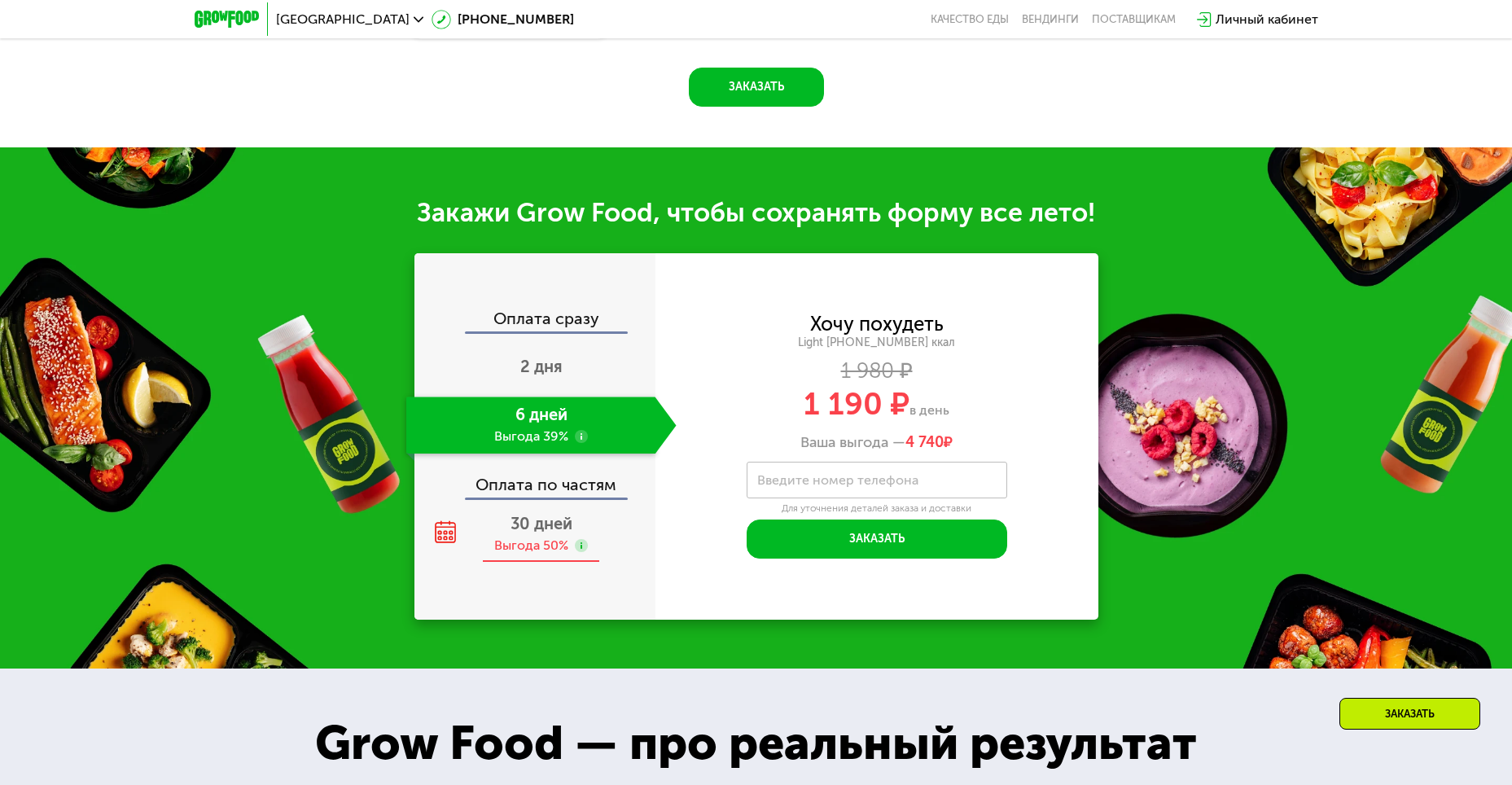
click at [521, 541] on div "30 дней Выгода 50%" at bounding box center [541, 534] width 270 height 57
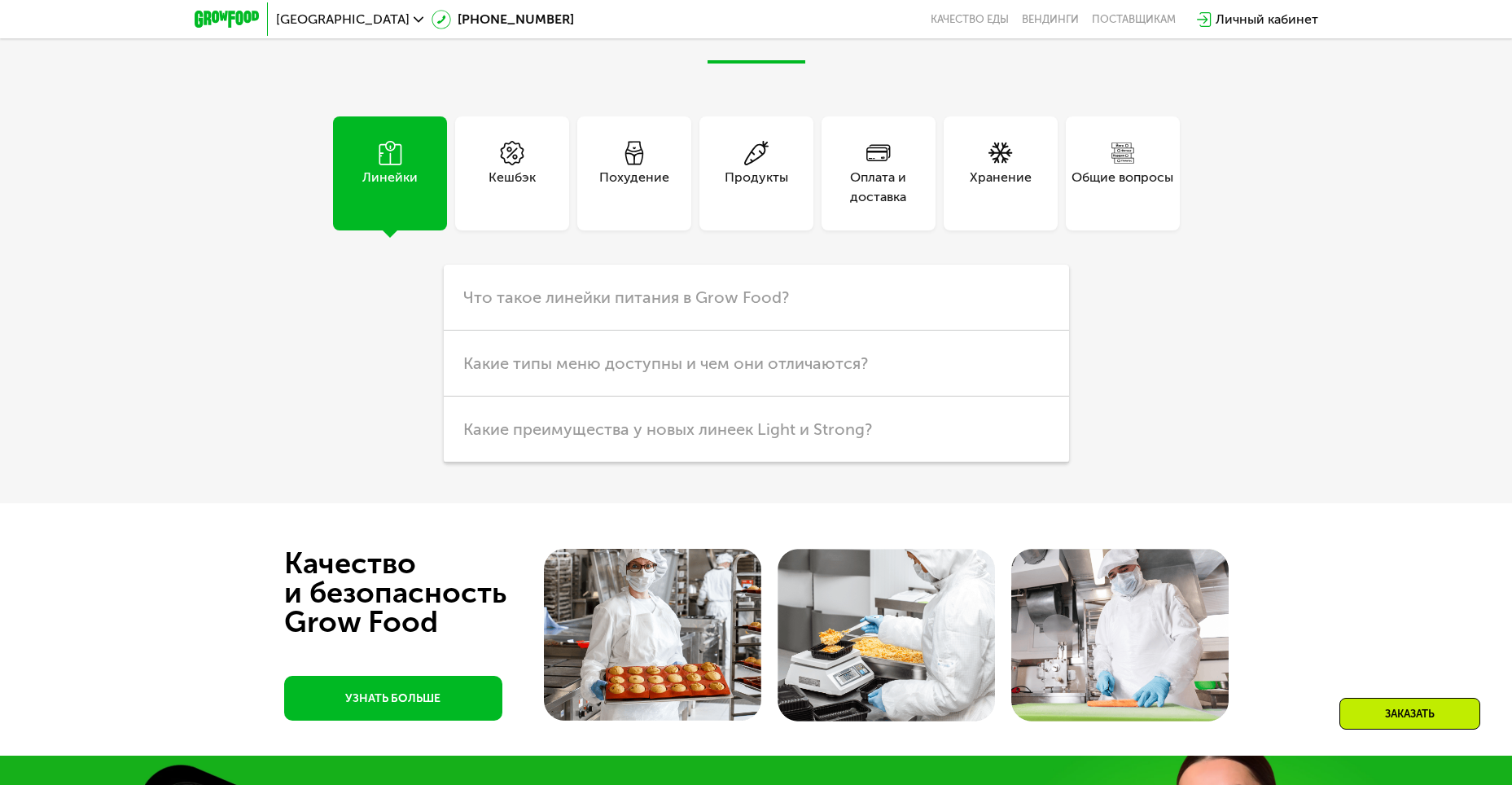
scroll to position [4316, 0]
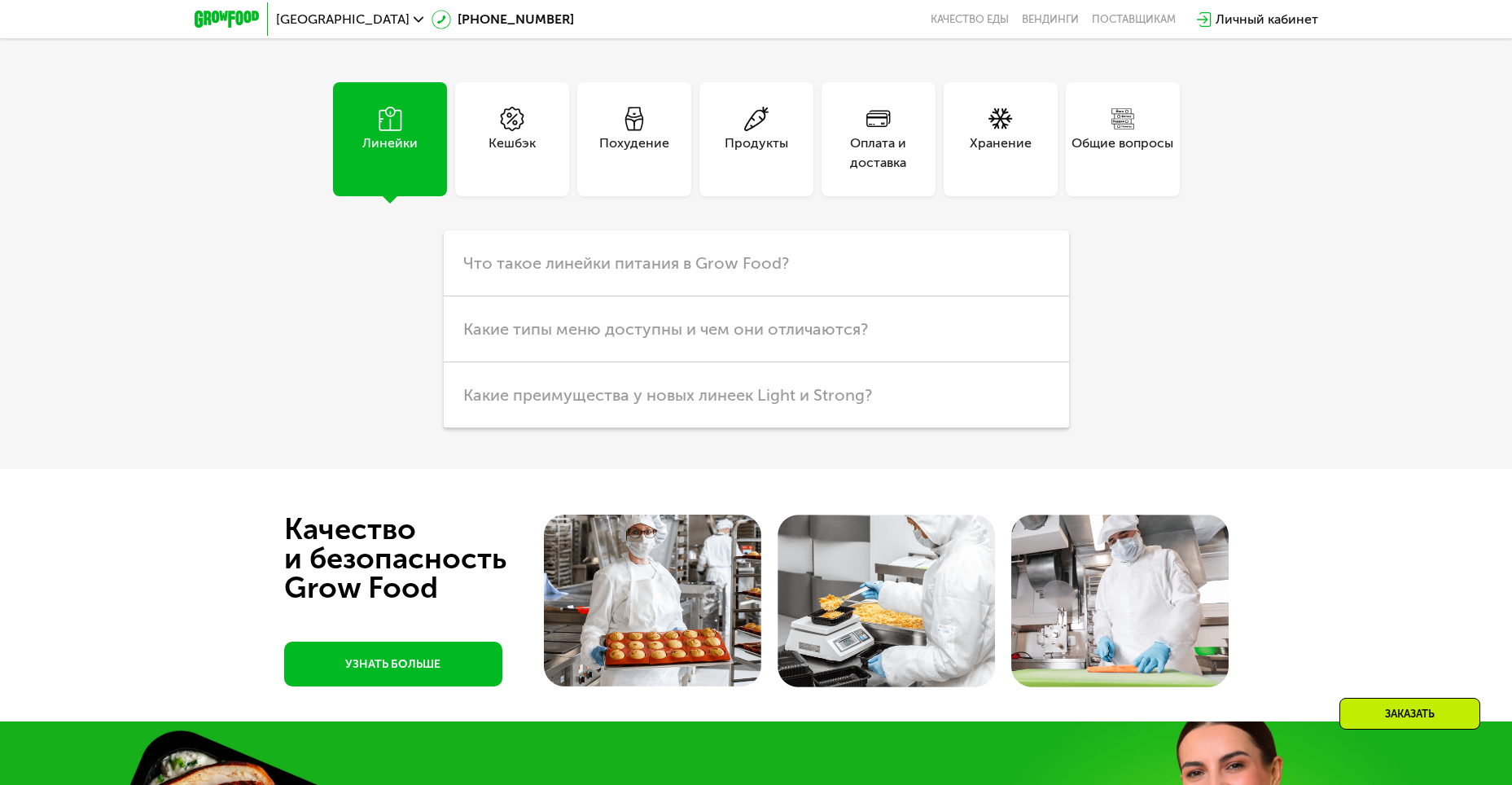
click at [633, 169] on div "Похудение" at bounding box center [634, 153] width 70 height 39
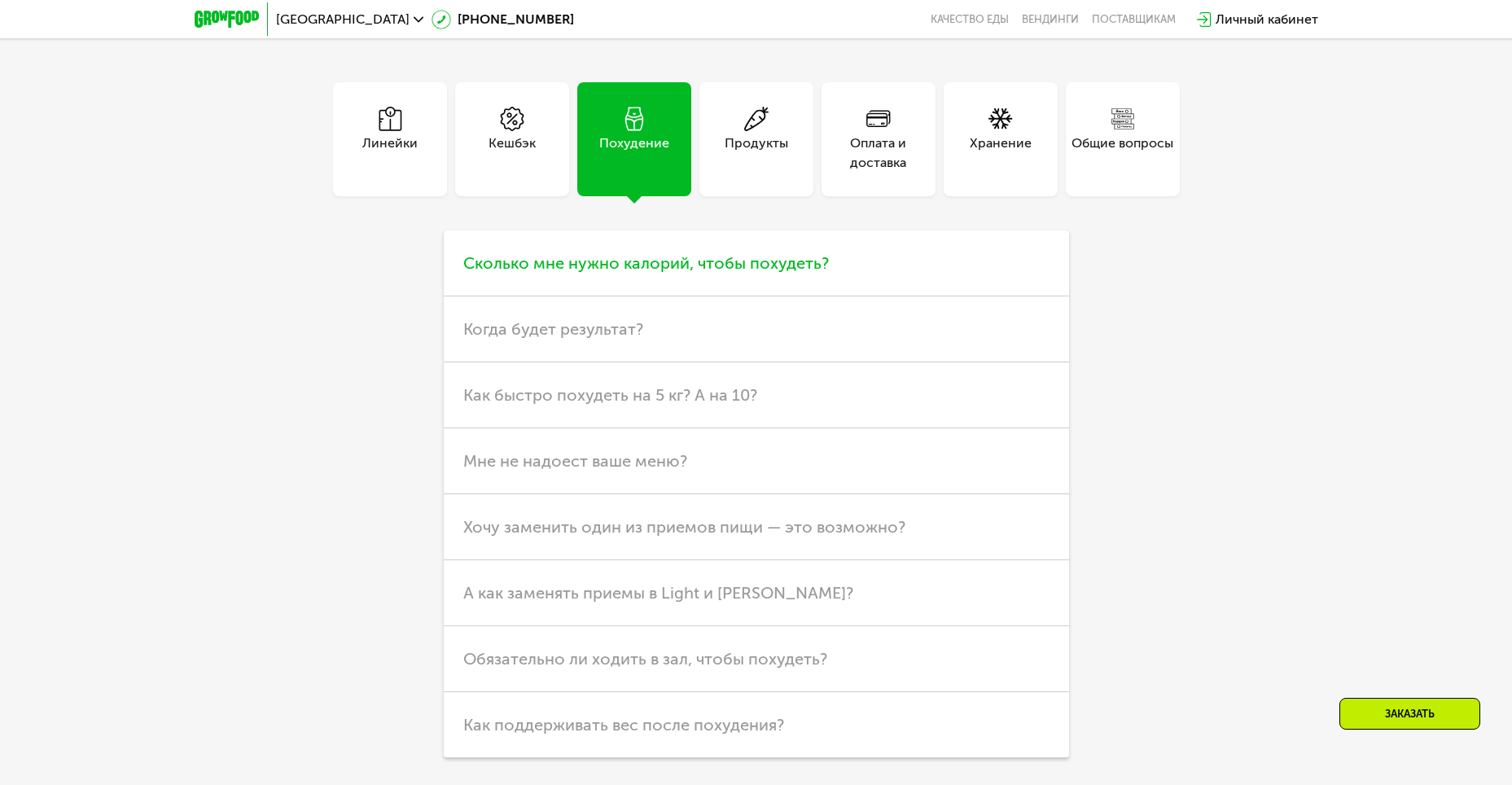
click at [581, 269] on span "Сколько мне нужно калорий, чтобы похудеть?" at bounding box center [645, 263] width 365 height 19
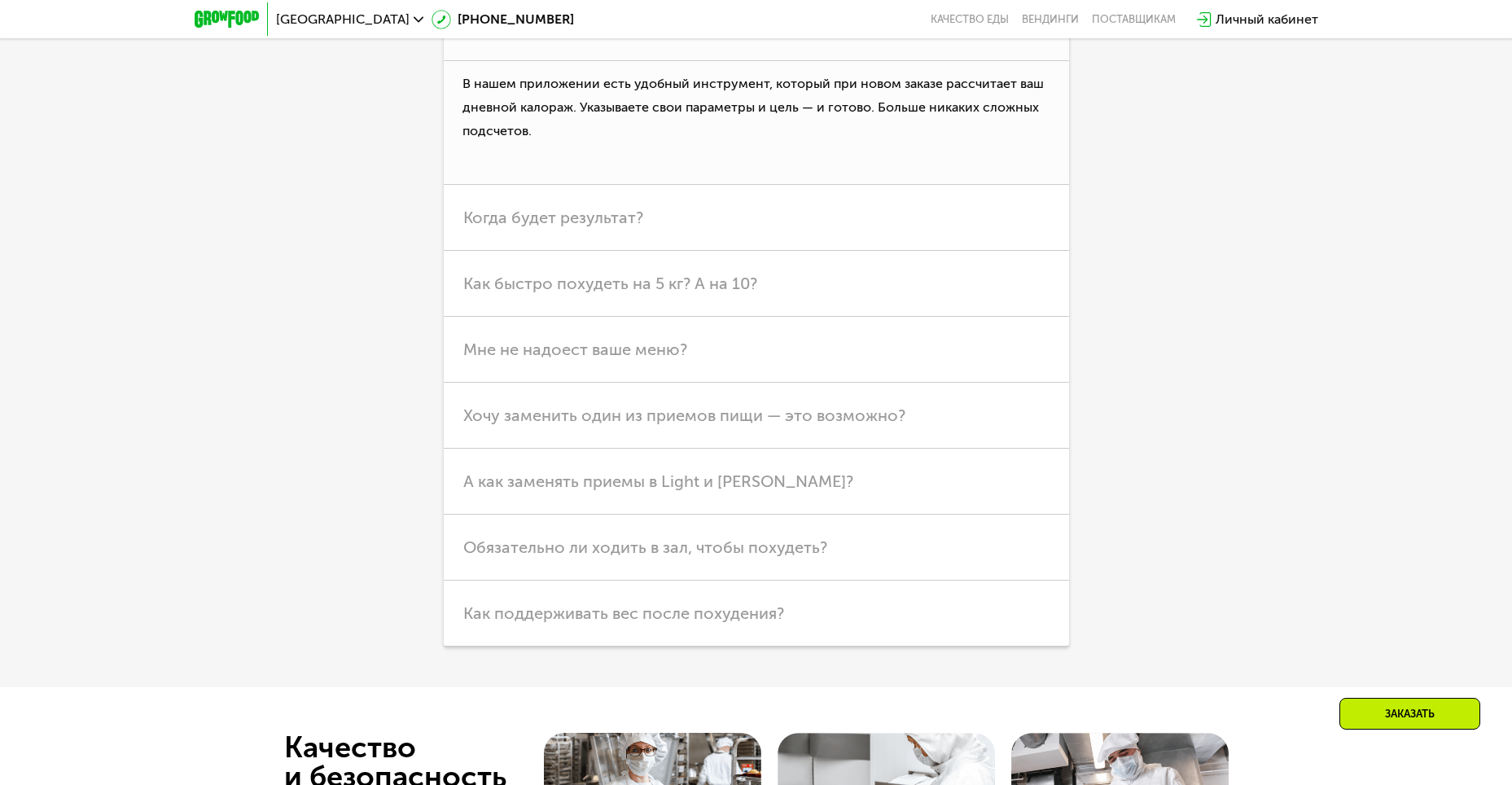
scroll to position [4560, 0]
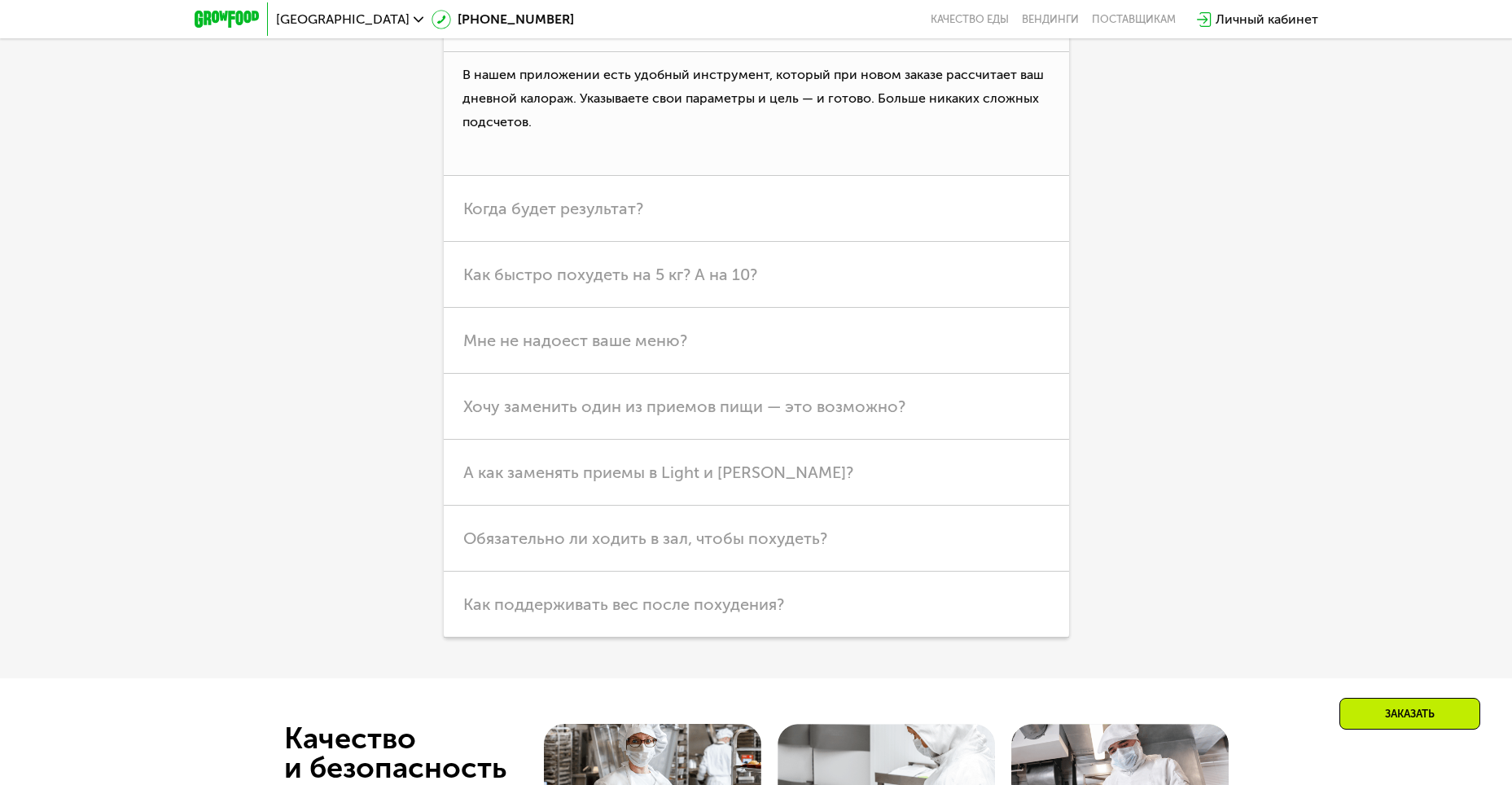
click at [571, 292] on h3 "Как быстро похудеть на 5 кг? А на 10?" at bounding box center [756, 274] width 625 height 66
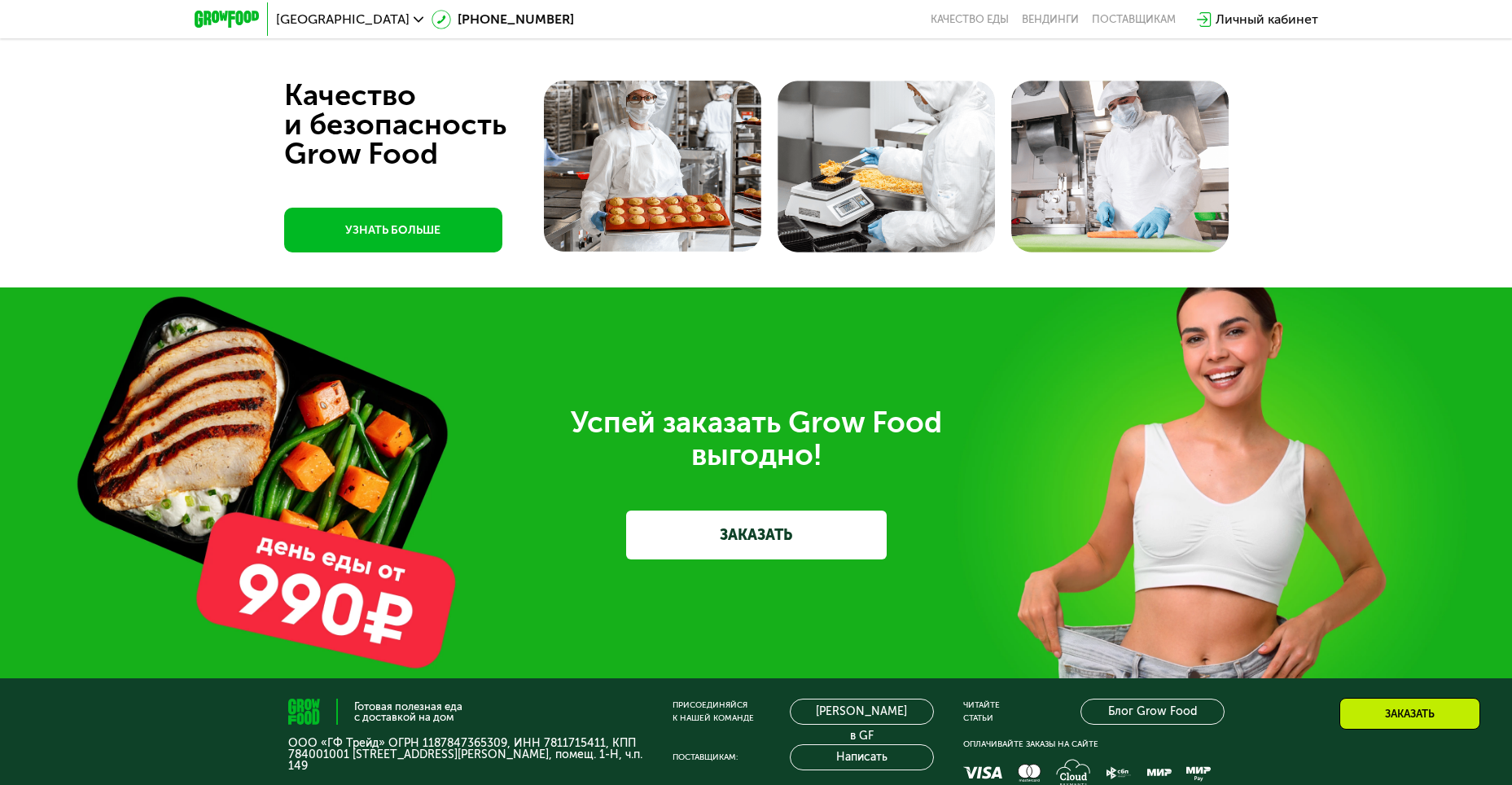
scroll to position [5294, 0]
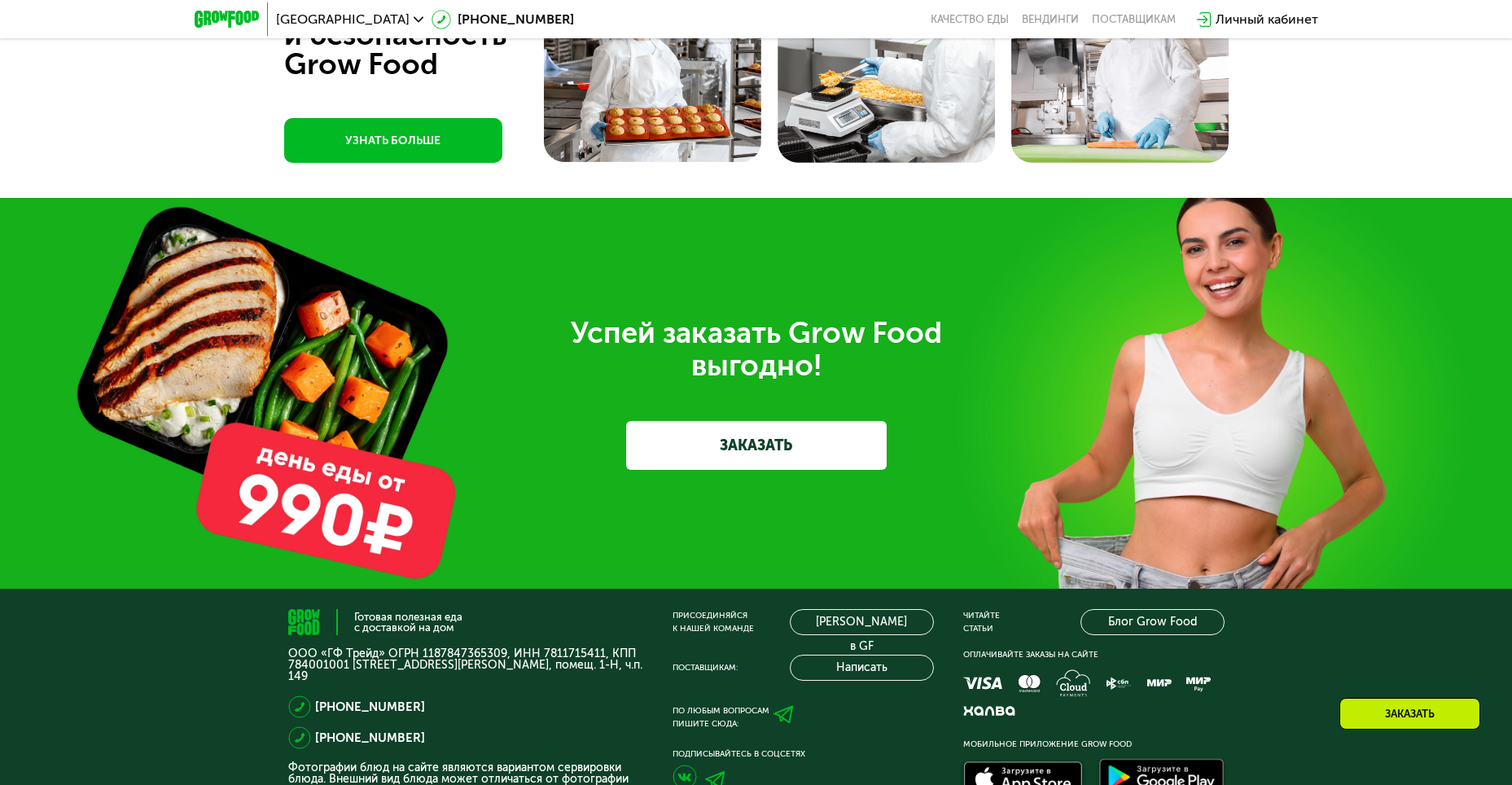
click at [654, 456] on link "ЗАКАЗАТЬ" at bounding box center [756, 446] width 261 height 48
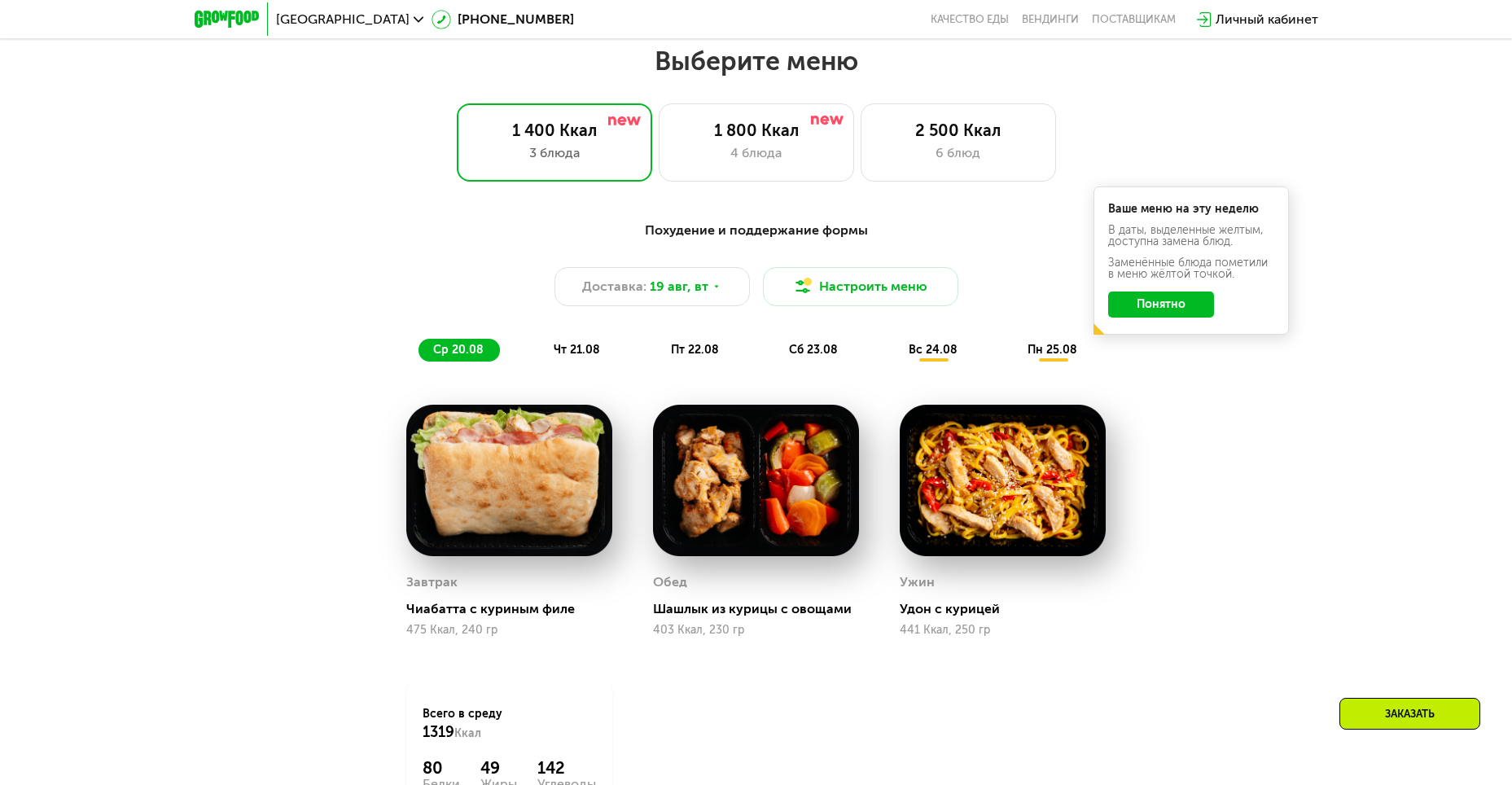
scroll to position [767, 0]
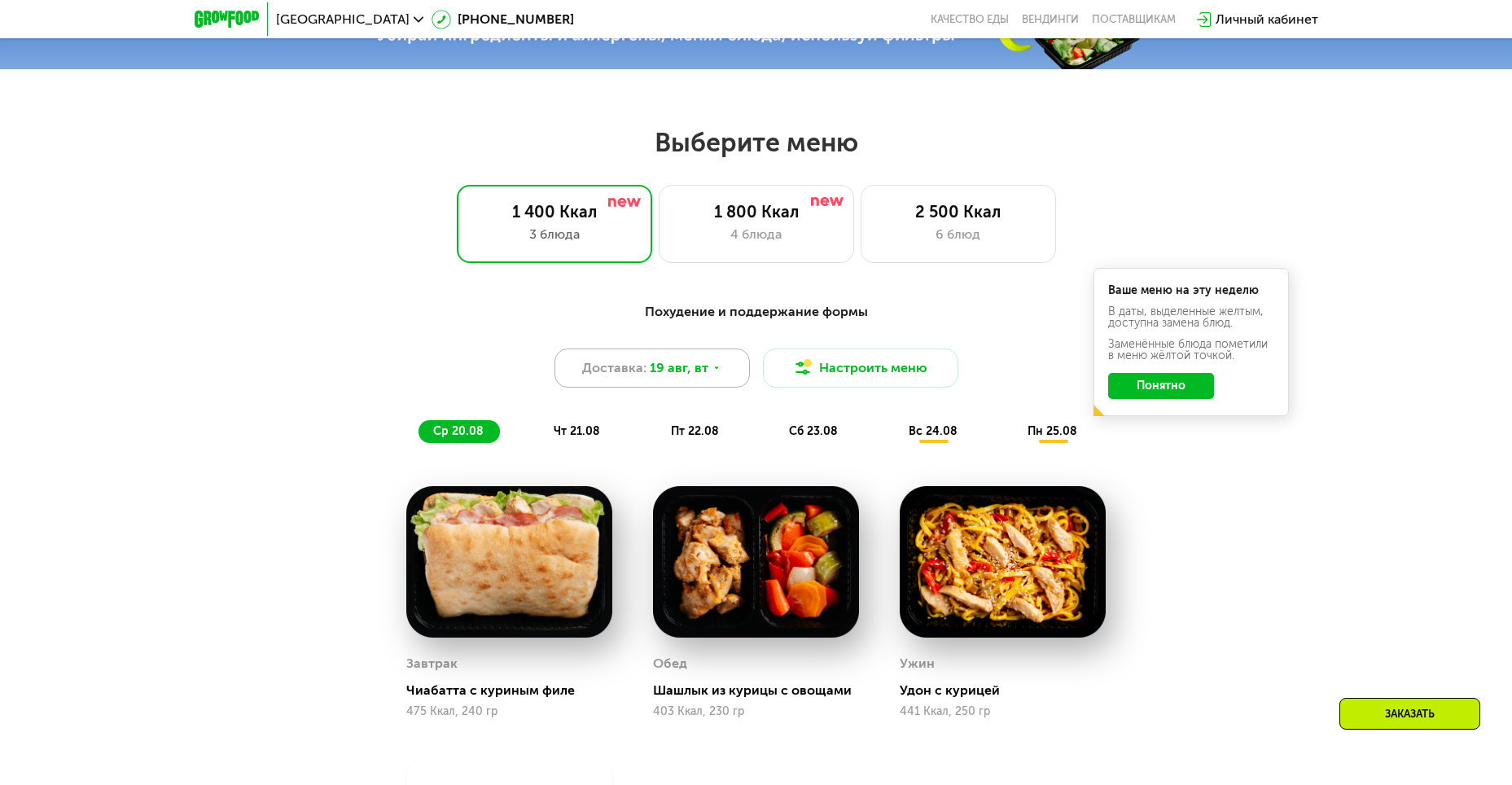
click at [720, 375] on div "Доставка: 19 авг, вт" at bounding box center [652, 368] width 196 height 39
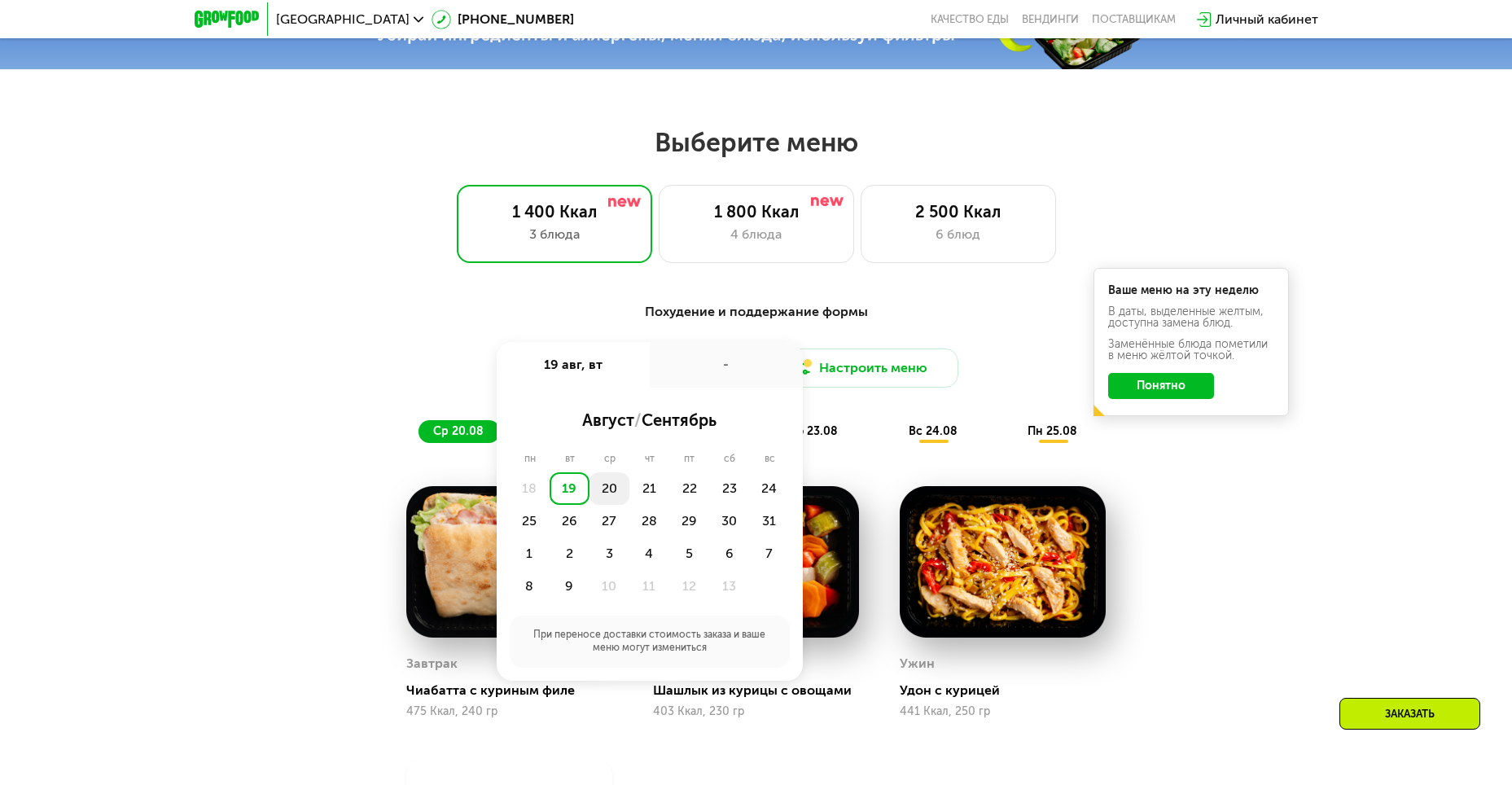
click at [629, 500] on div "20" at bounding box center [649, 488] width 40 height 33
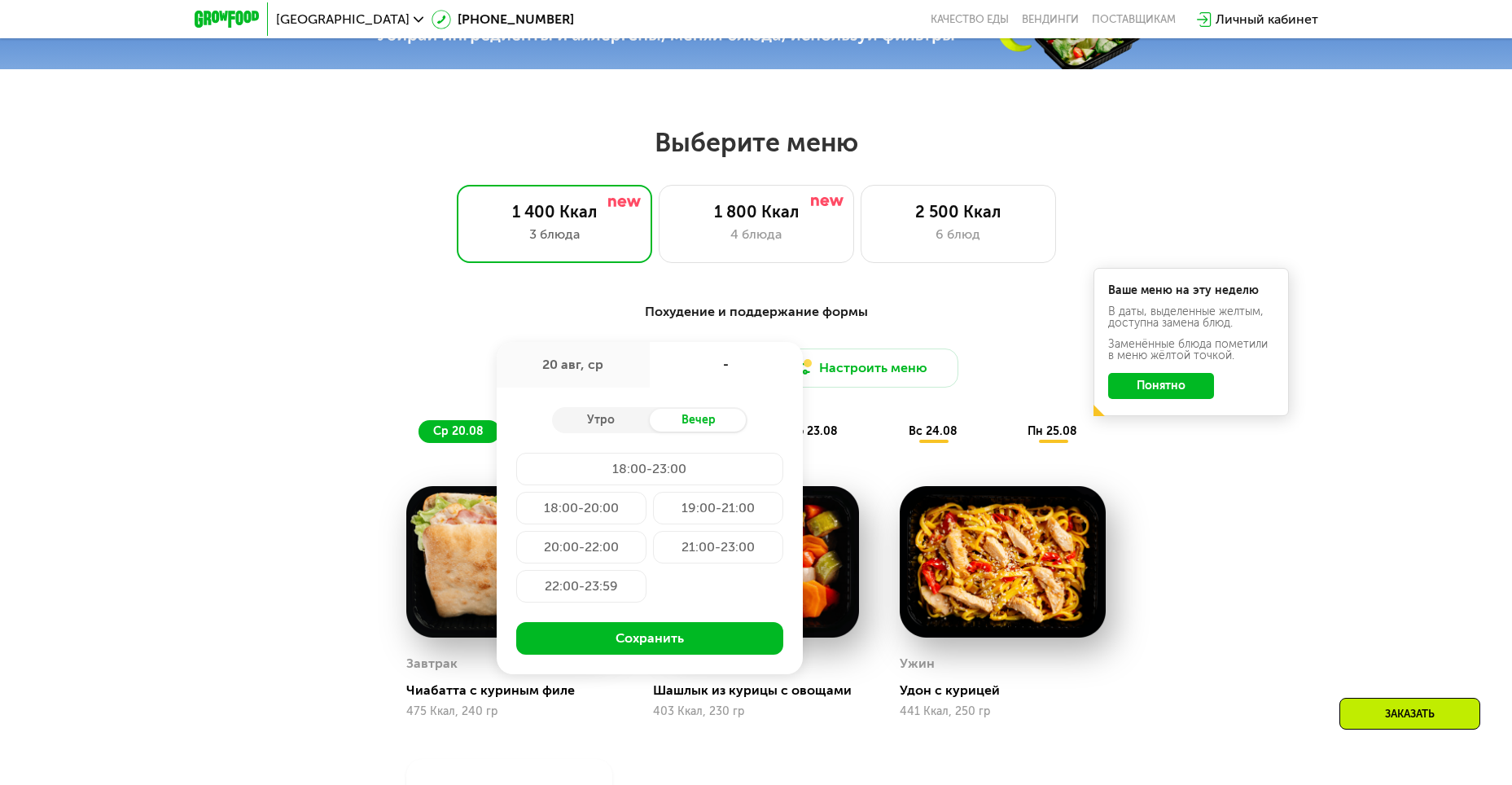
click at [600, 439] on div "Утро Вечер 18:00-23:00 18:00-20:00 19:00-21:00 20:00-22:00 21:00-23:00 22:00-23…" at bounding box center [649, 531] width 306 height 287
click at [600, 431] on div "Утро" at bounding box center [600, 420] width 98 height 23
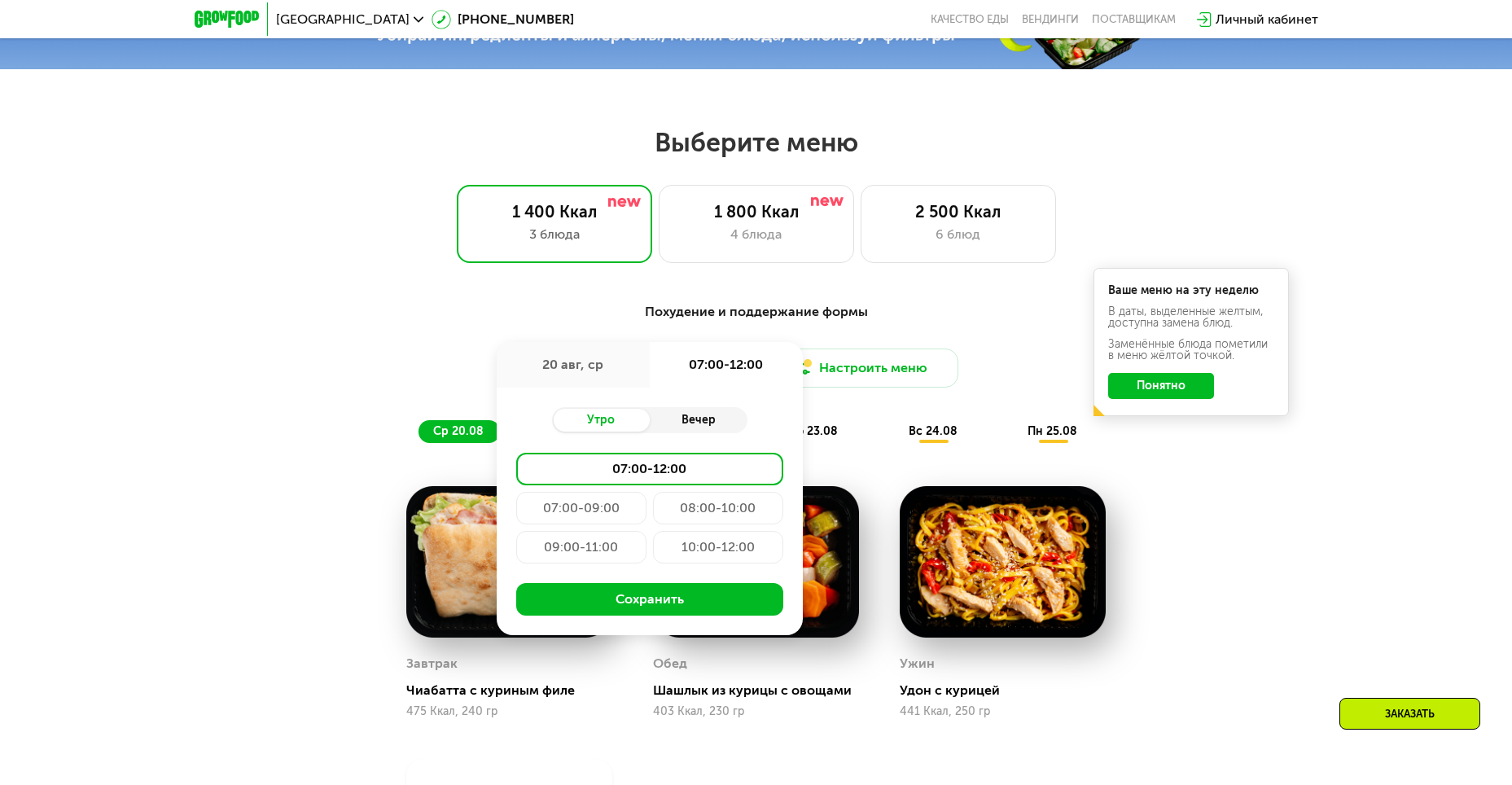
click at [663, 421] on div "Вечер" at bounding box center [698, 420] width 98 height 23
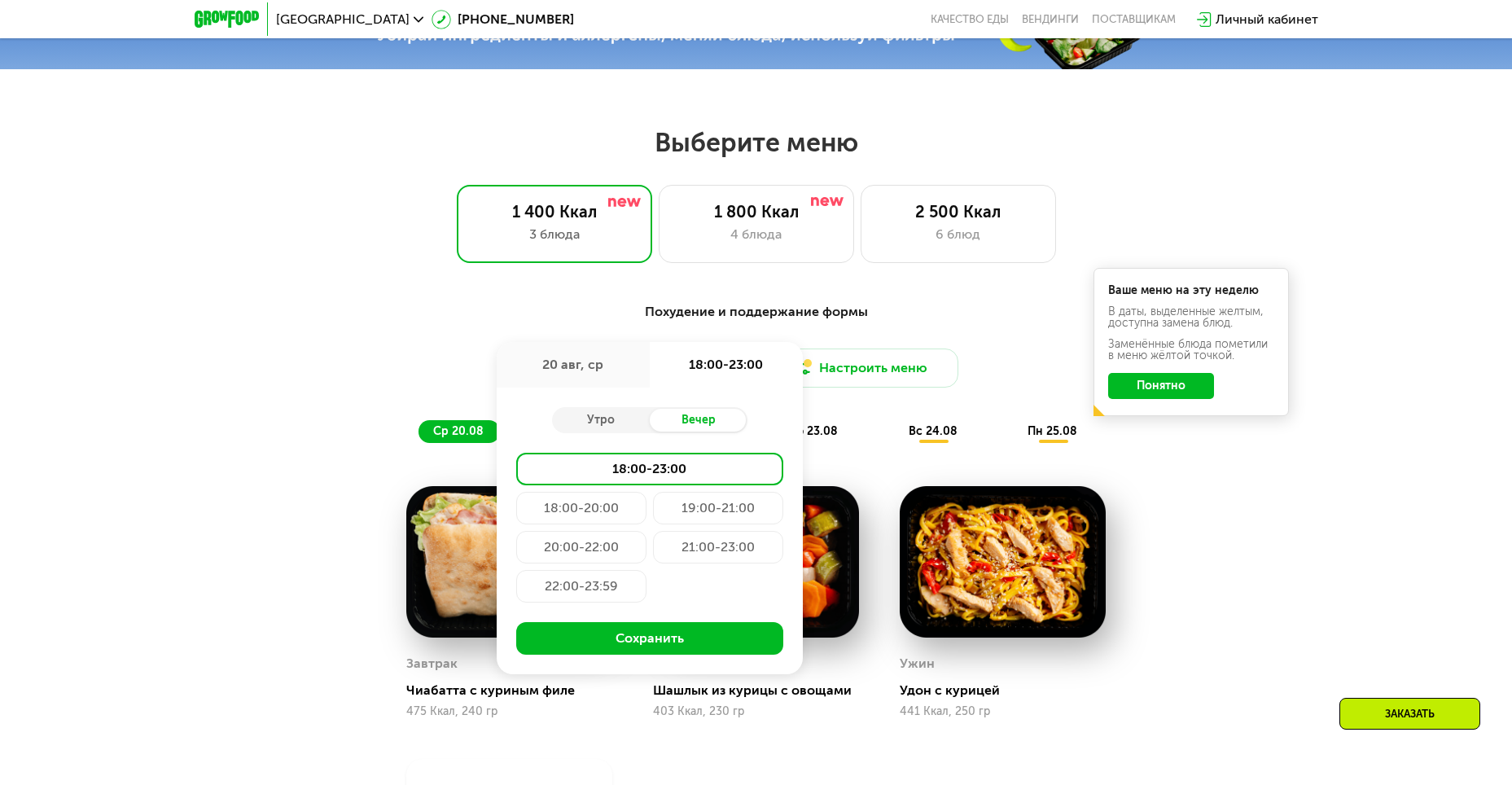
click at [646, 570] on div "21:00-23:00" at bounding box center [582, 586] width 130 height 33
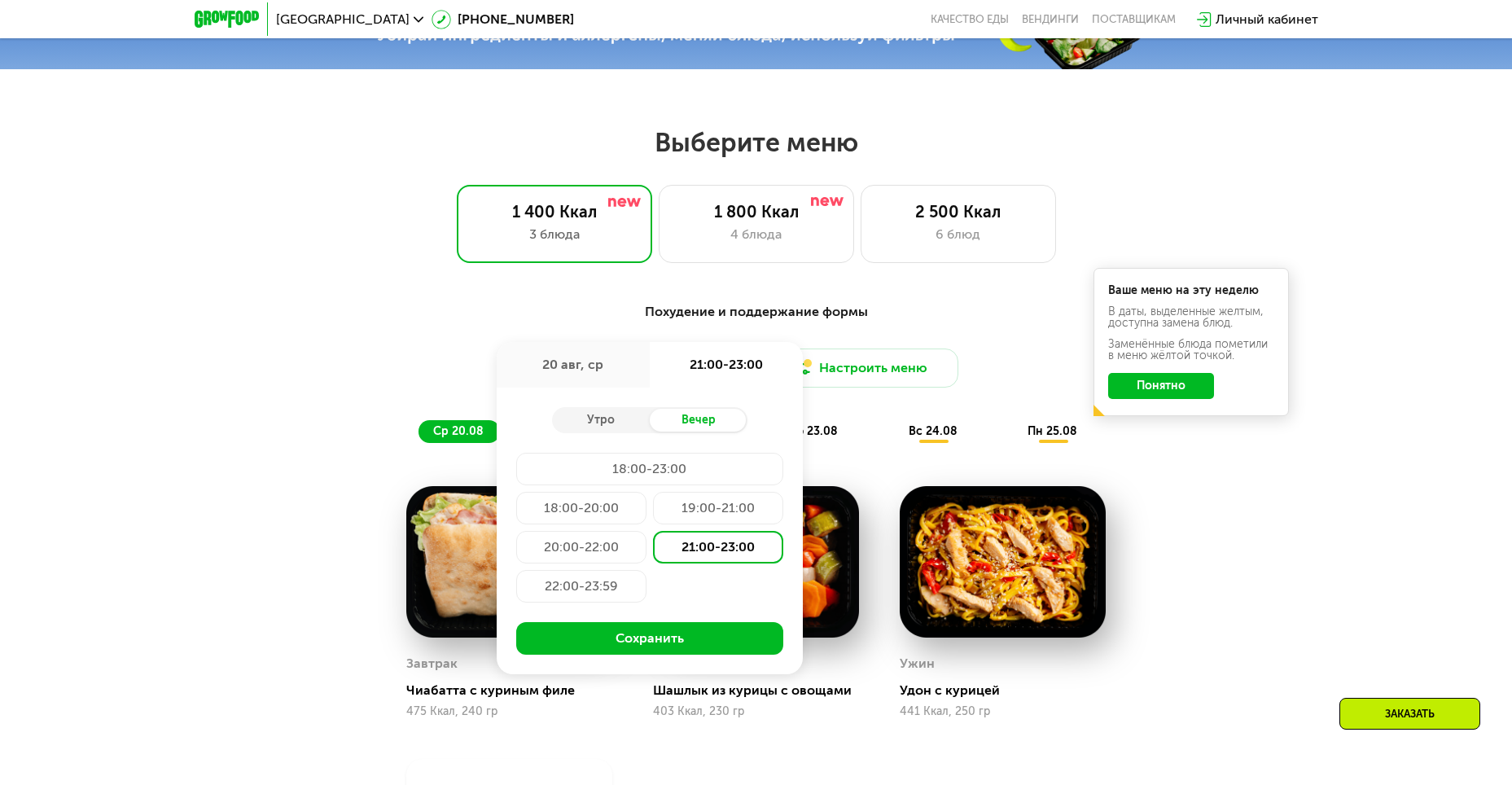
click at [600, 375] on div "20 авг, ср" at bounding box center [573, 364] width 153 height 46
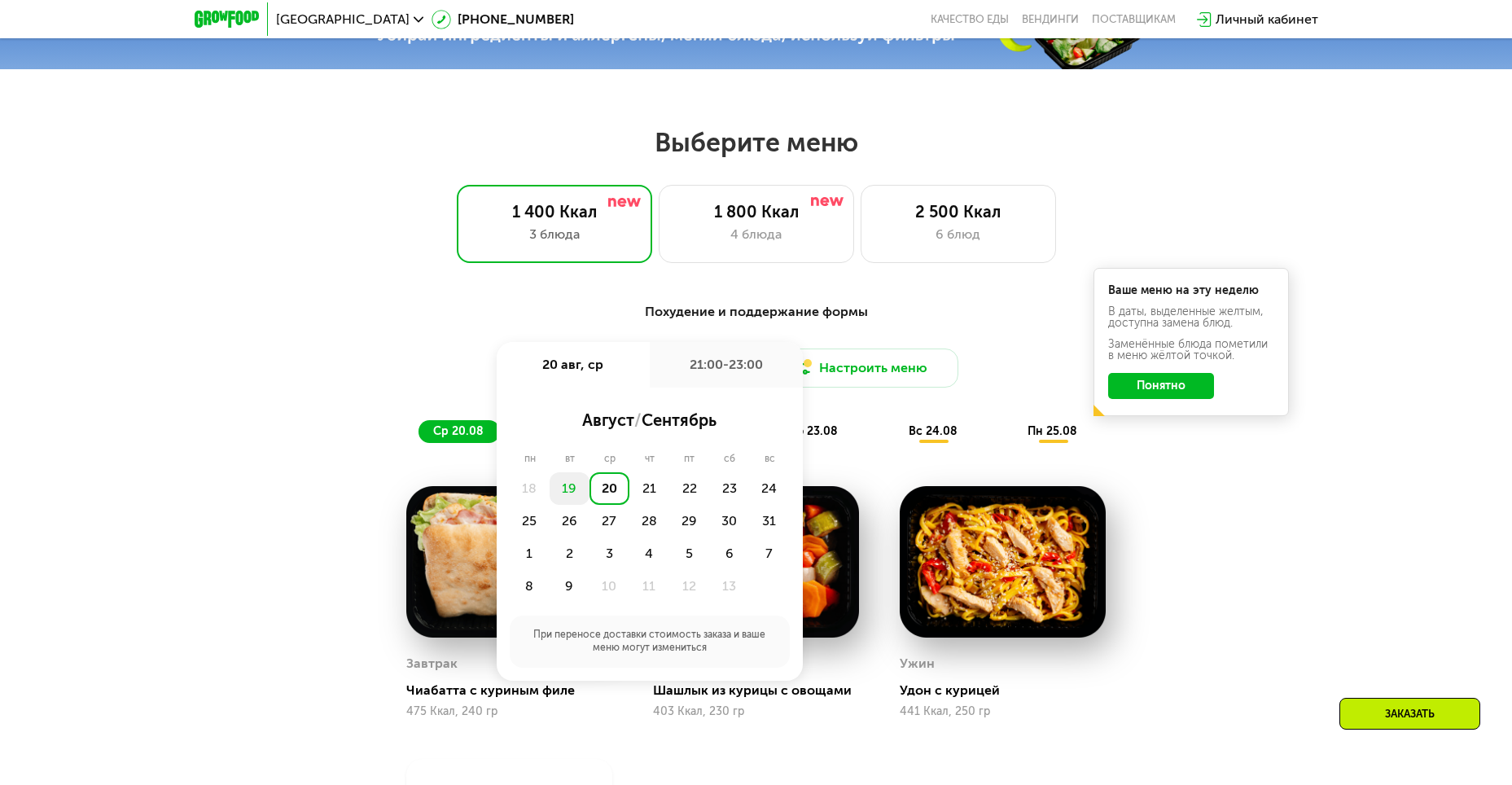
click at [571, 501] on div "19" at bounding box center [570, 488] width 40 height 33
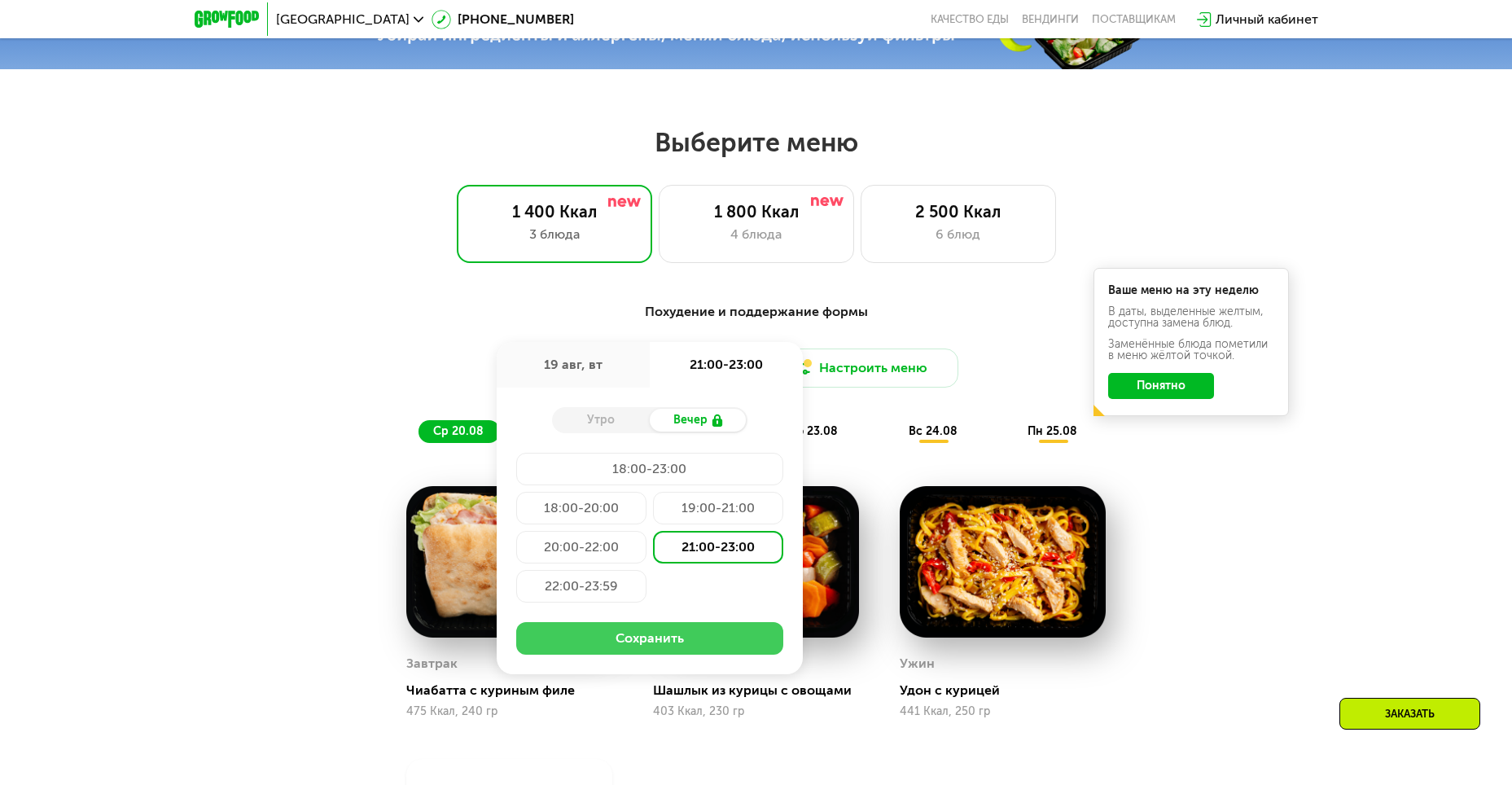
click at [650, 650] on button "Сохранить" at bounding box center [649, 638] width 267 height 33
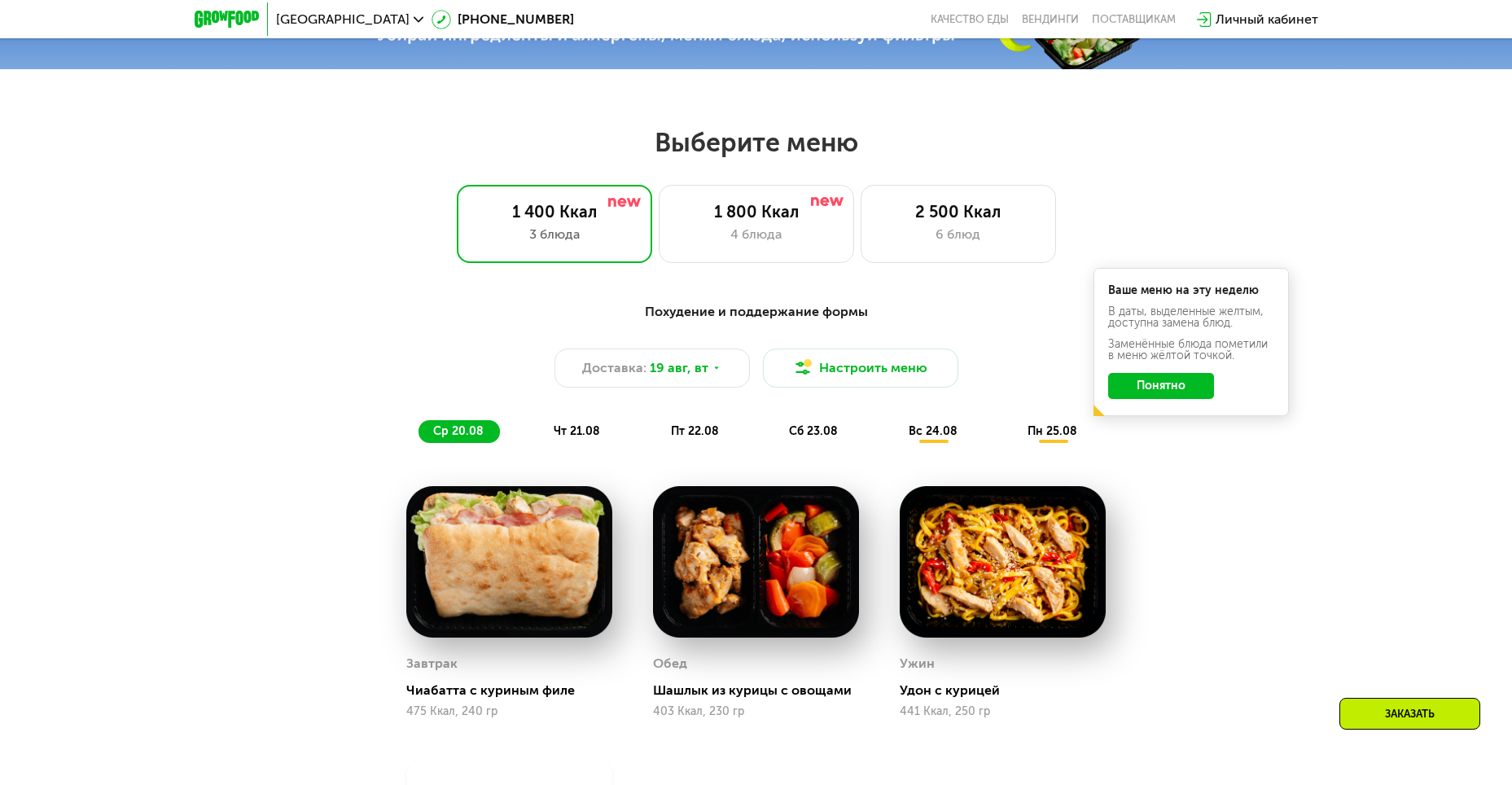
click at [1143, 382] on button "Понятно" at bounding box center [1161, 385] width 106 height 26
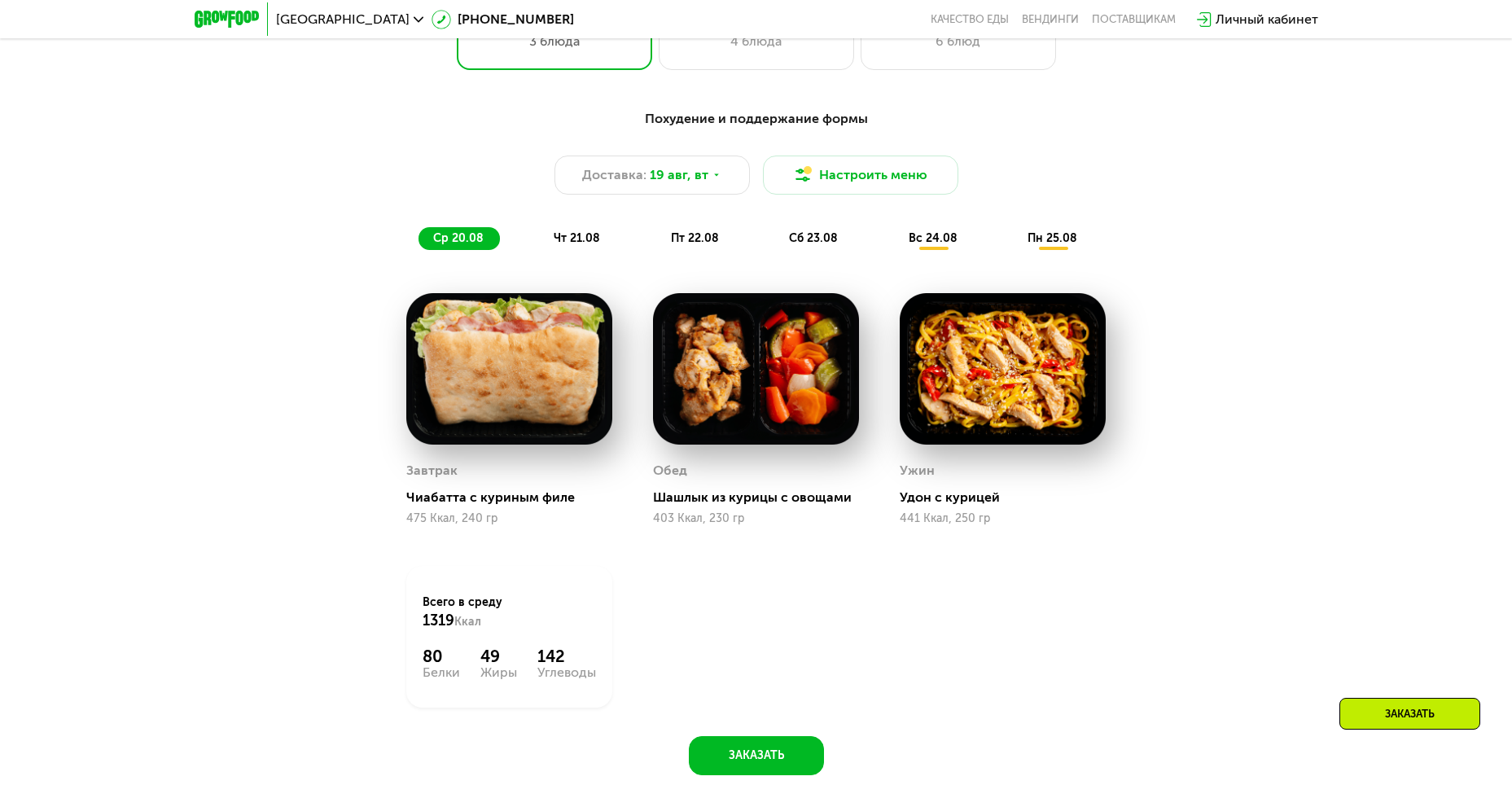
scroll to position [1012, 0]
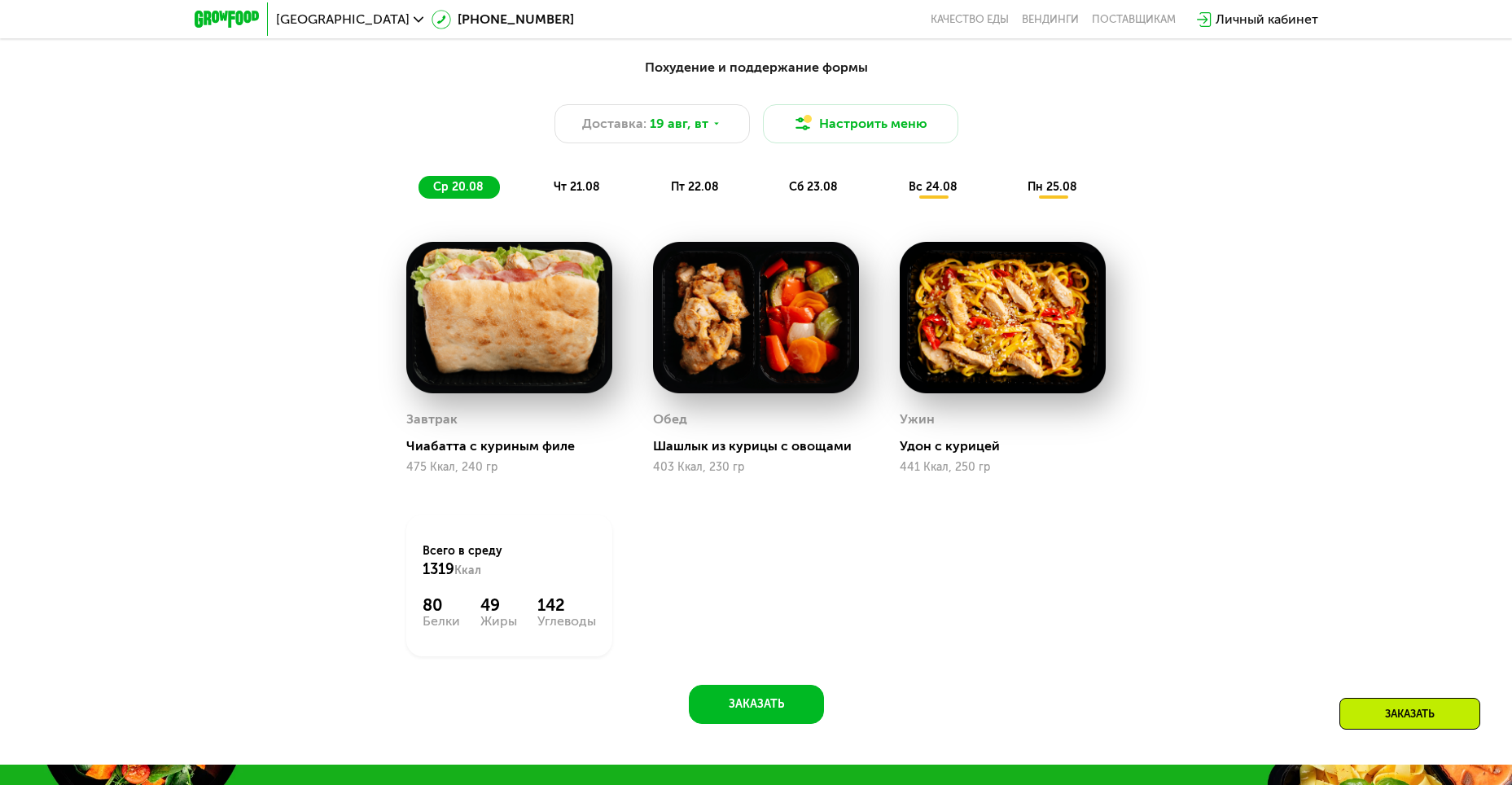
click at [573, 194] on span "чт 21.08" at bounding box center [577, 186] width 47 height 14
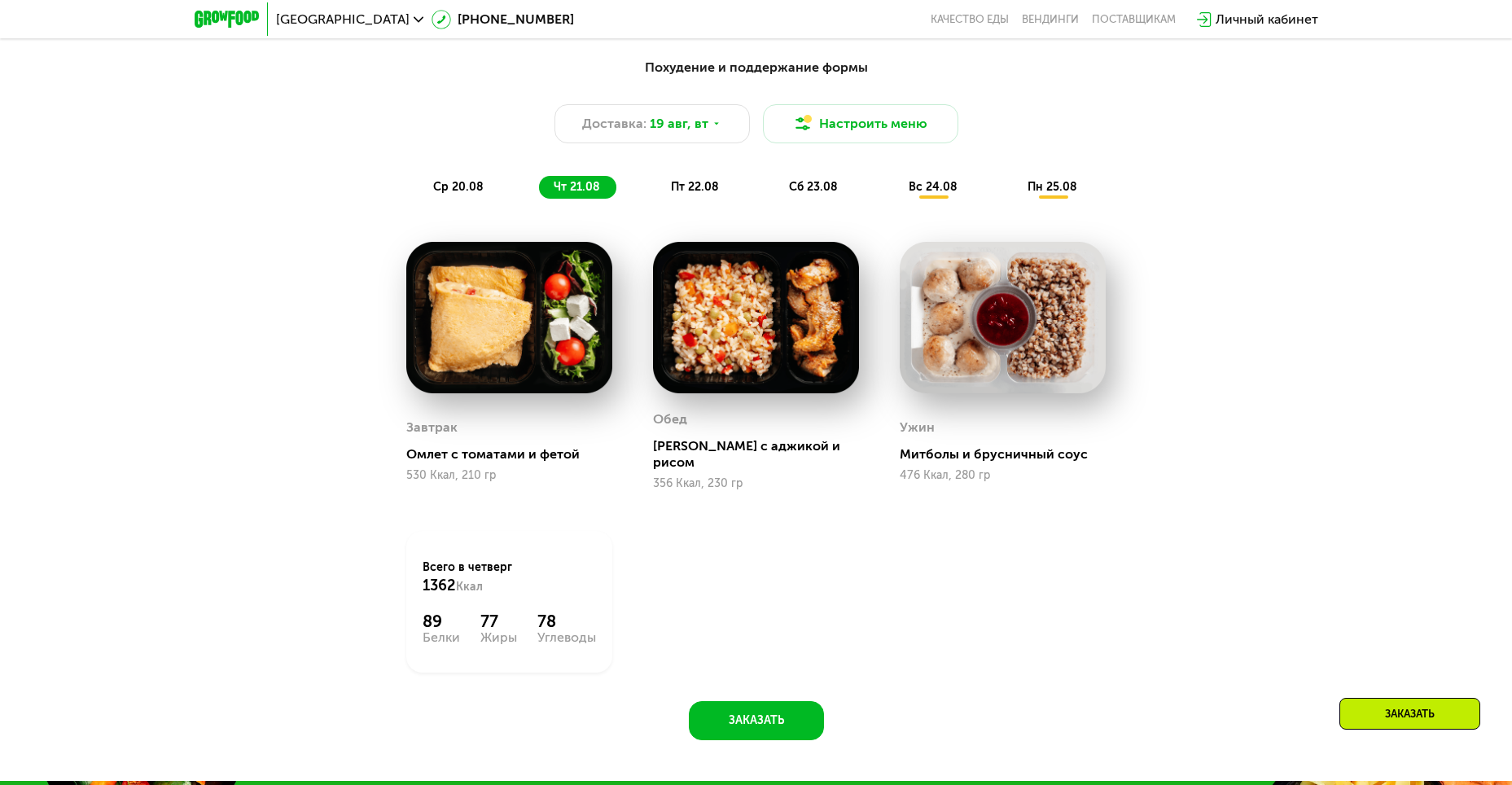
click at [774, 193] on div "пт 22.08" at bounding box center [813, 186] width 79 height 23
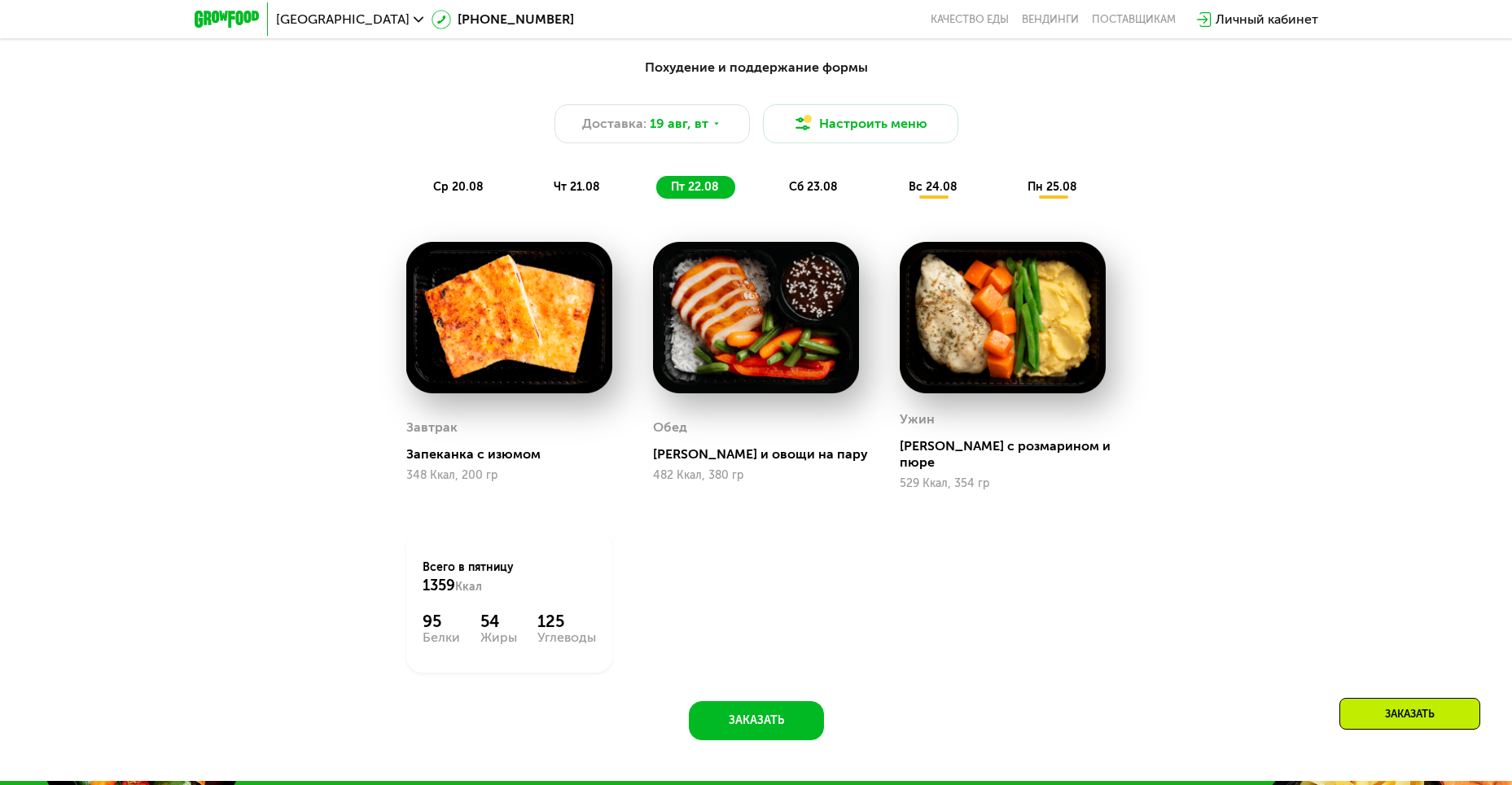
click at [807, 194] on span "сб 23.08" at bounding box center [813, 186] width 48 height 14
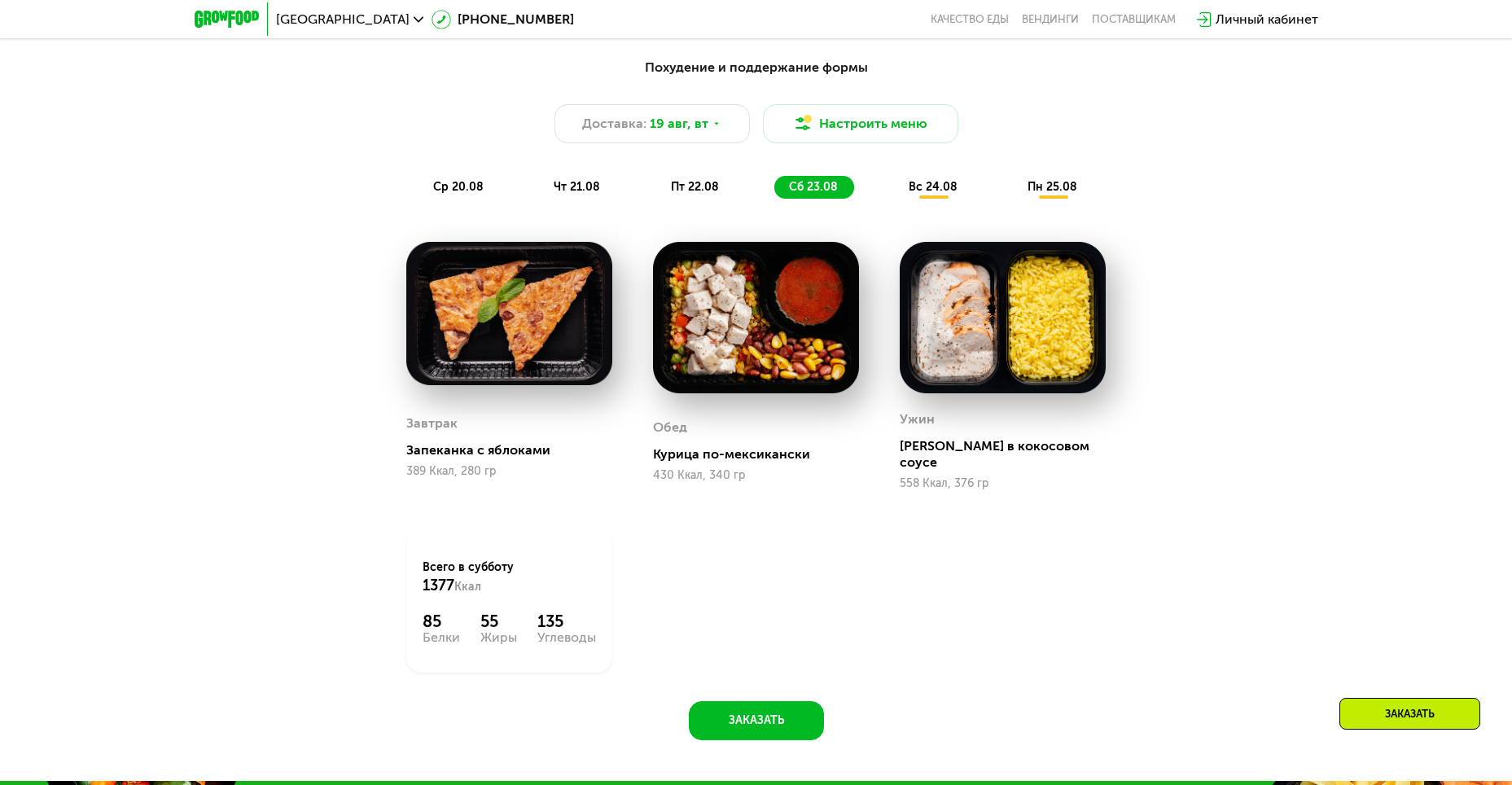
click at [937, 194] on span "вс 24.08" at bounding box center [933, 186] width 48 height 14
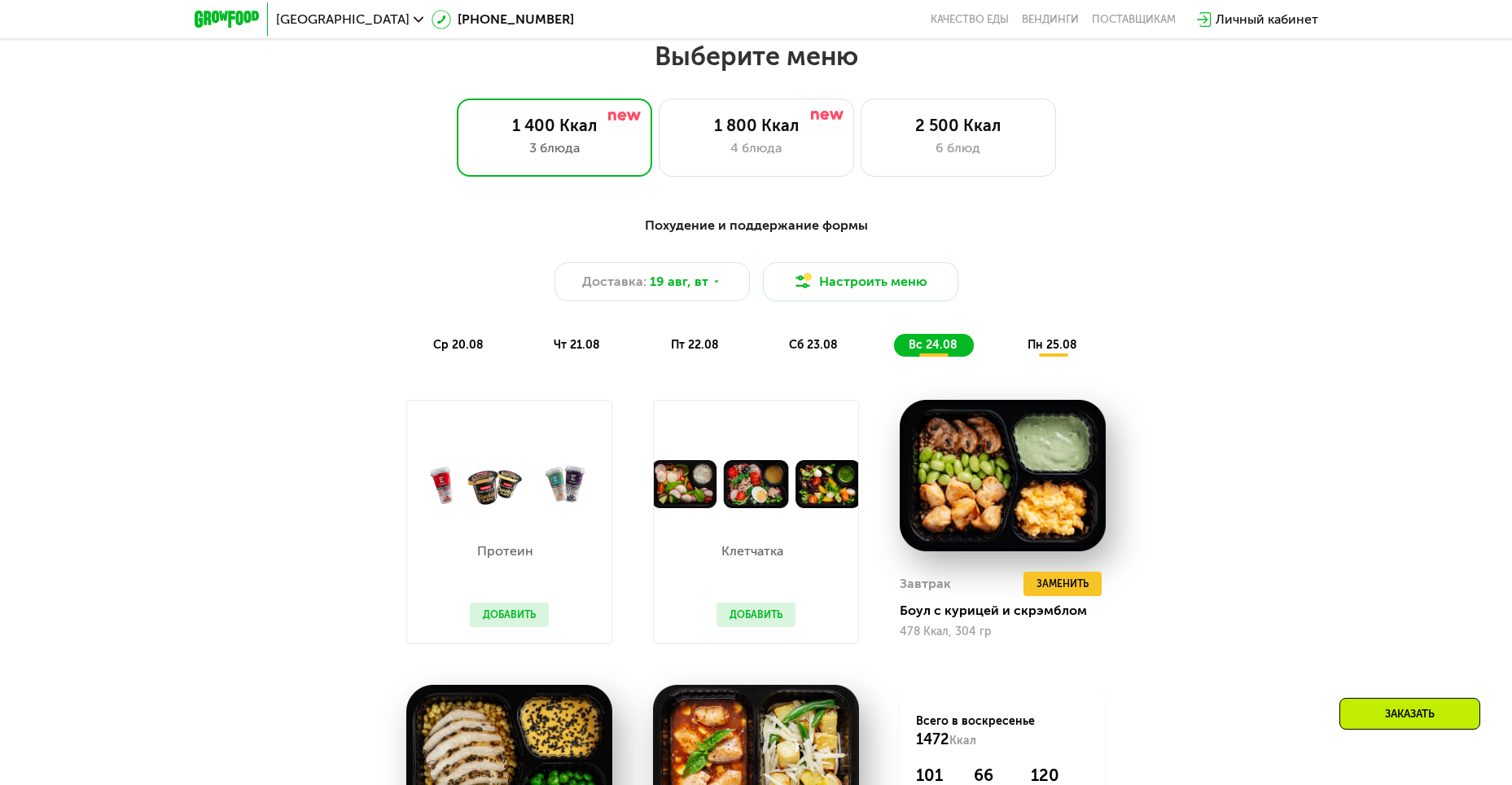
scroll to position [849, 0]
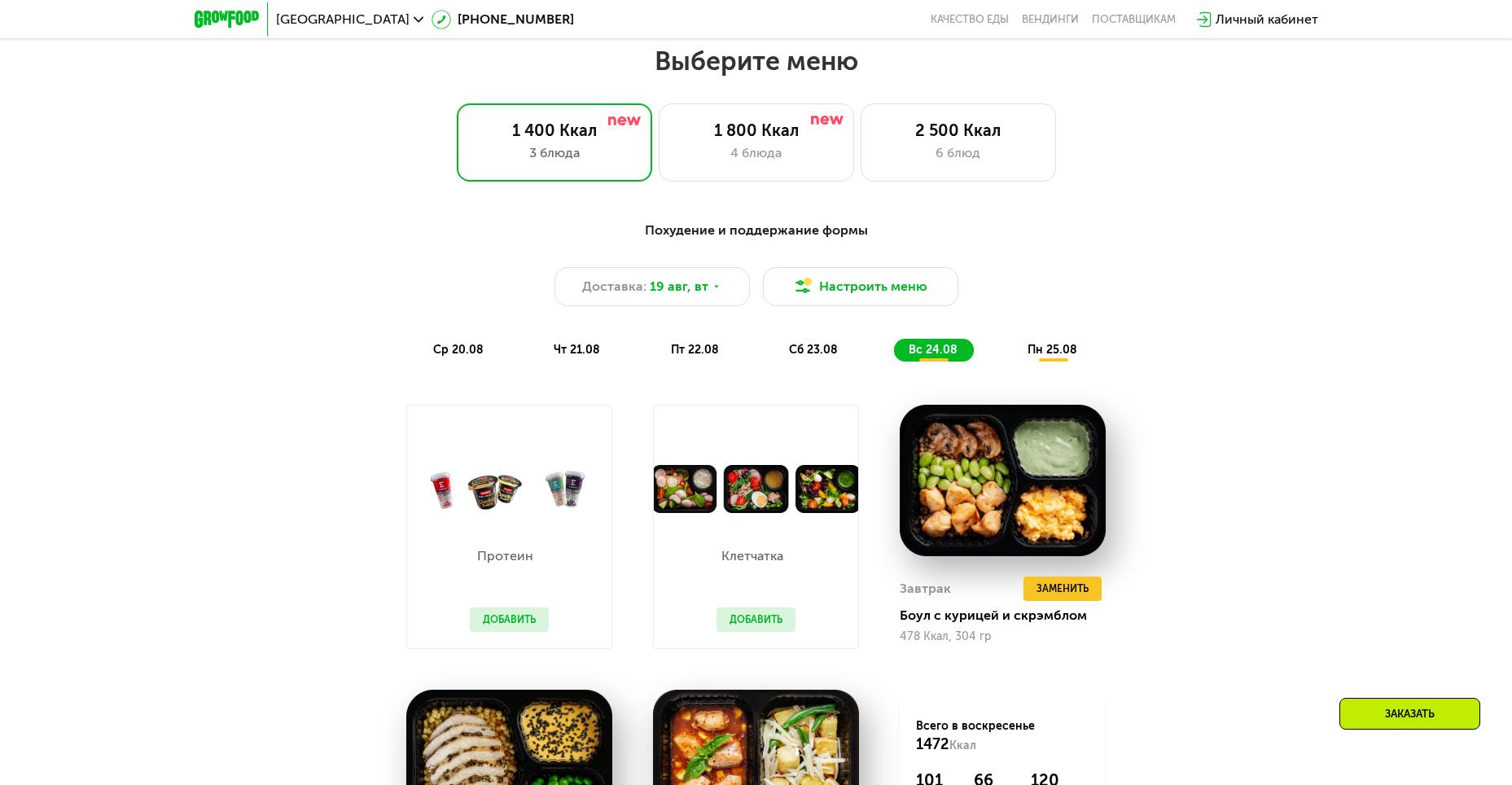
click at [1061, 340] on div "Похудение и поддержание формы Доставка: 19 авг, вт Настроить меню ср 20.08 чт 2…" at bounding box center [756, 291] width 964 height 141
click at [1056, 349] on span "пн 25.08" at bounding box center [1051, 349] width 49 height 14
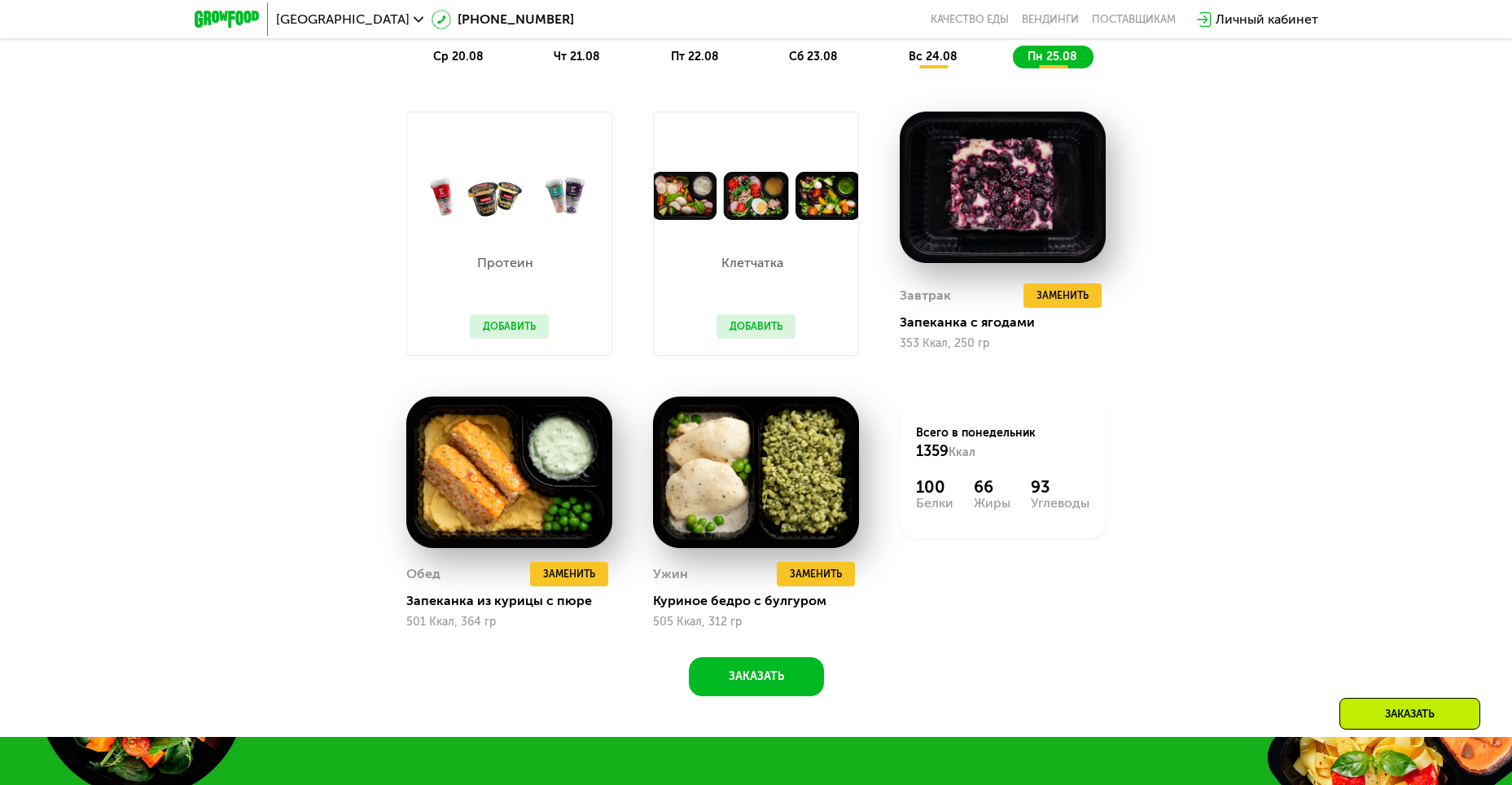
scroll to position [1500, 0]
